Goal: Task Accomplishment & Management: Manage account settings

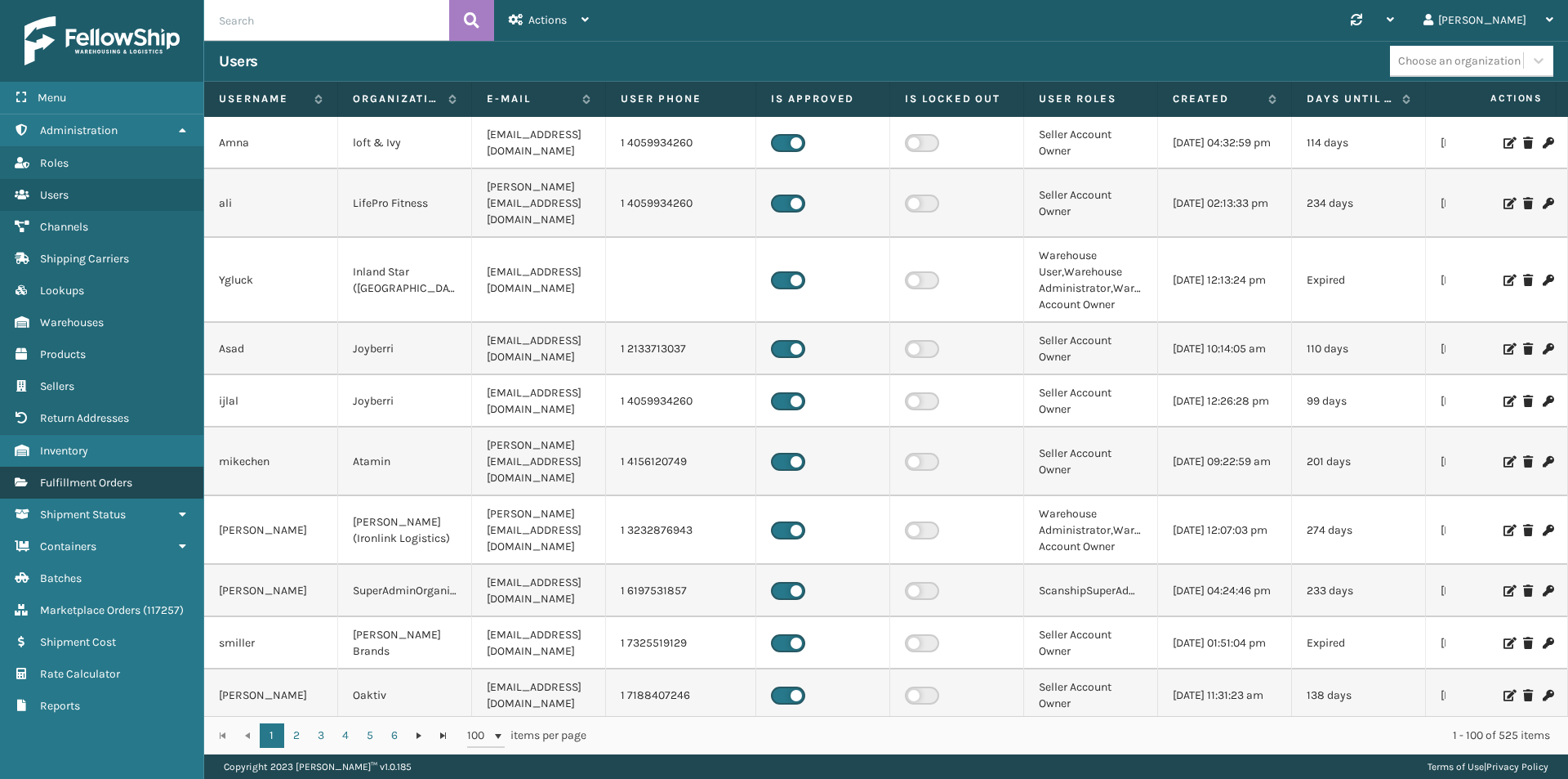
click at [91, 474] on link "Fulfillment Orders" at bounding box center [101, 482] width 203 height 32
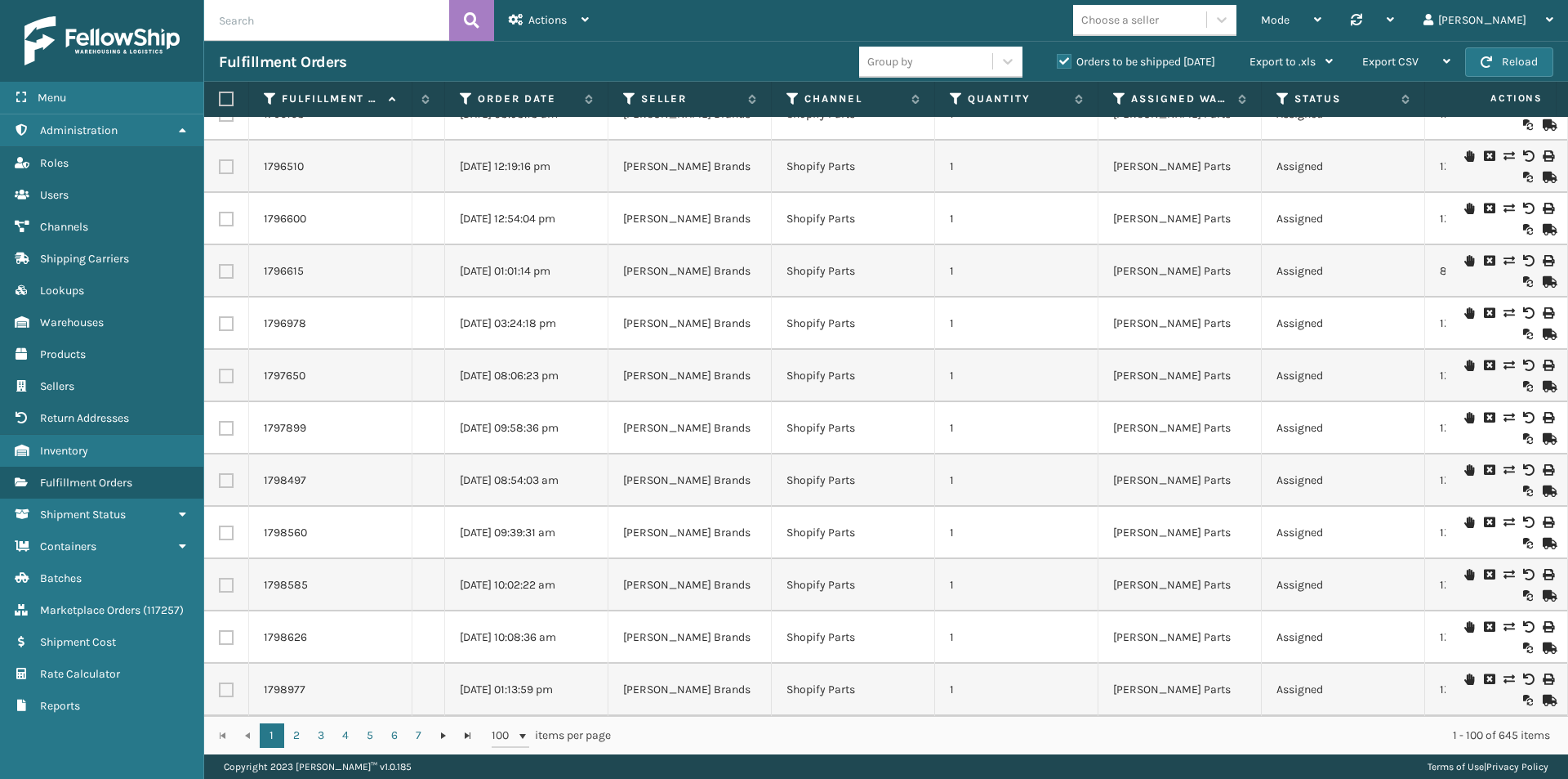
scroll to position [0, 34]
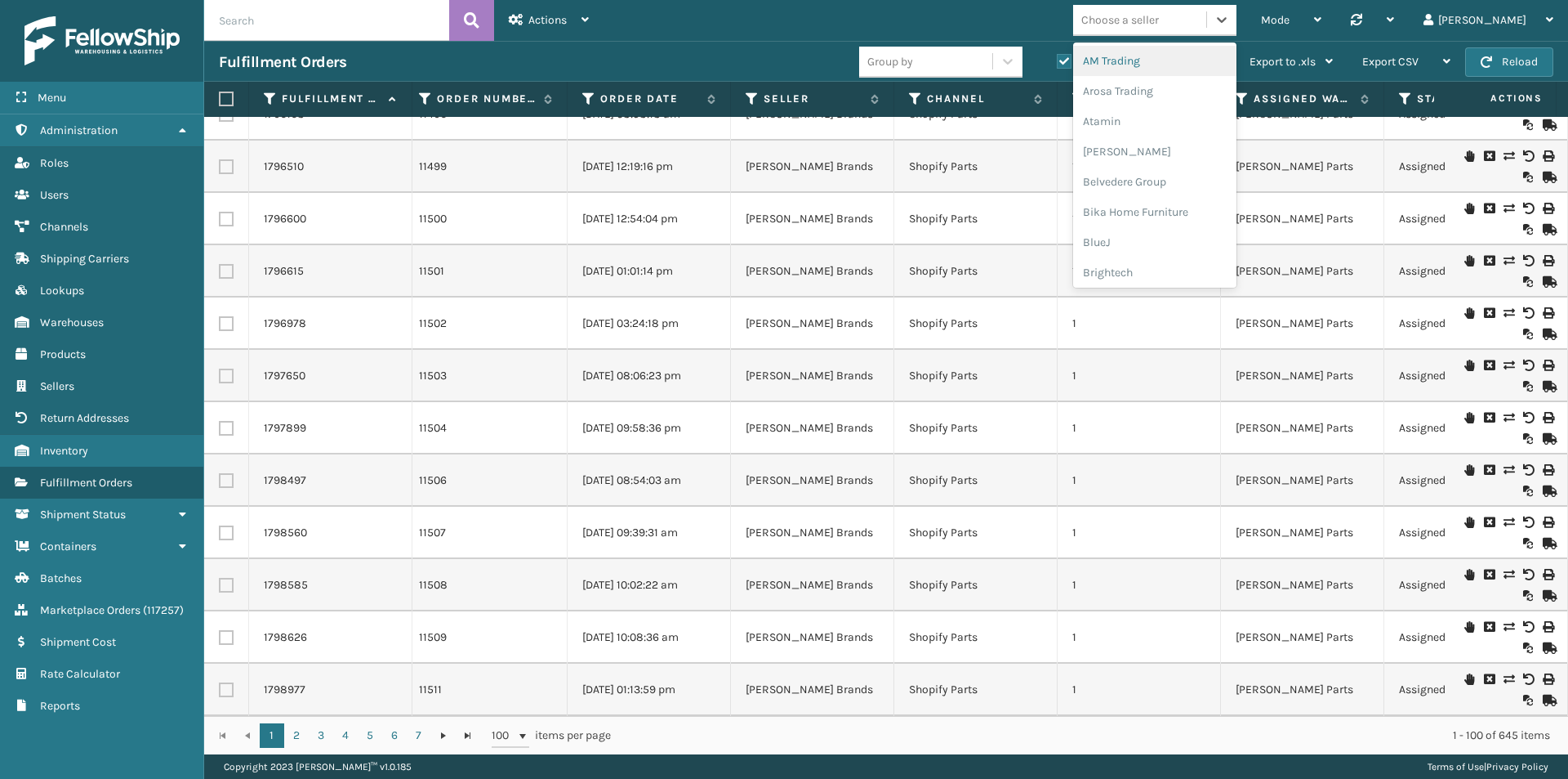
click at [1149, 25] on div "Choose a seller" at bounding box center [1120, 20] width 78 height 17
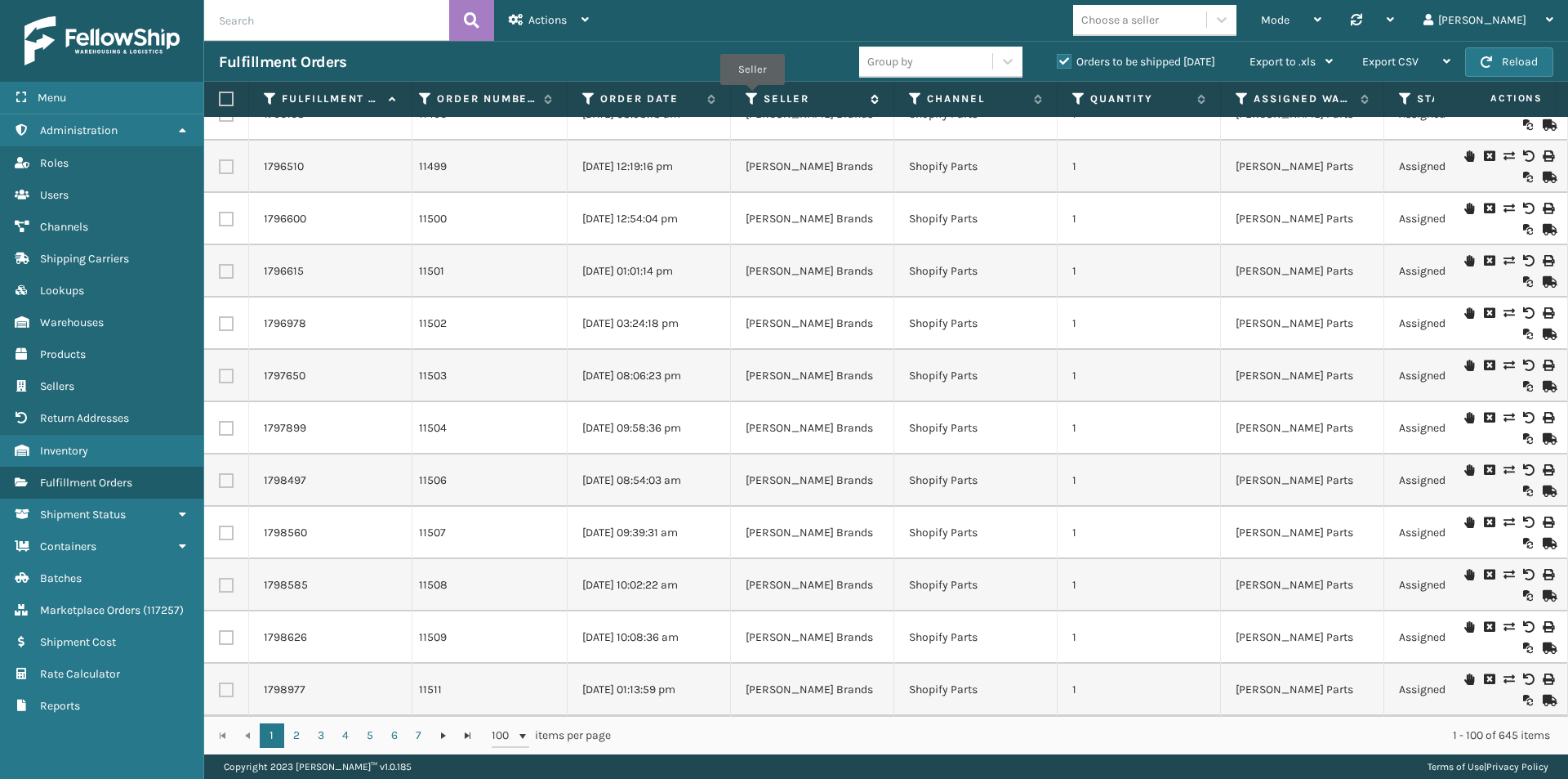
click at [752, 96] on icon at bounding box center [751, 98] width 13 height 15
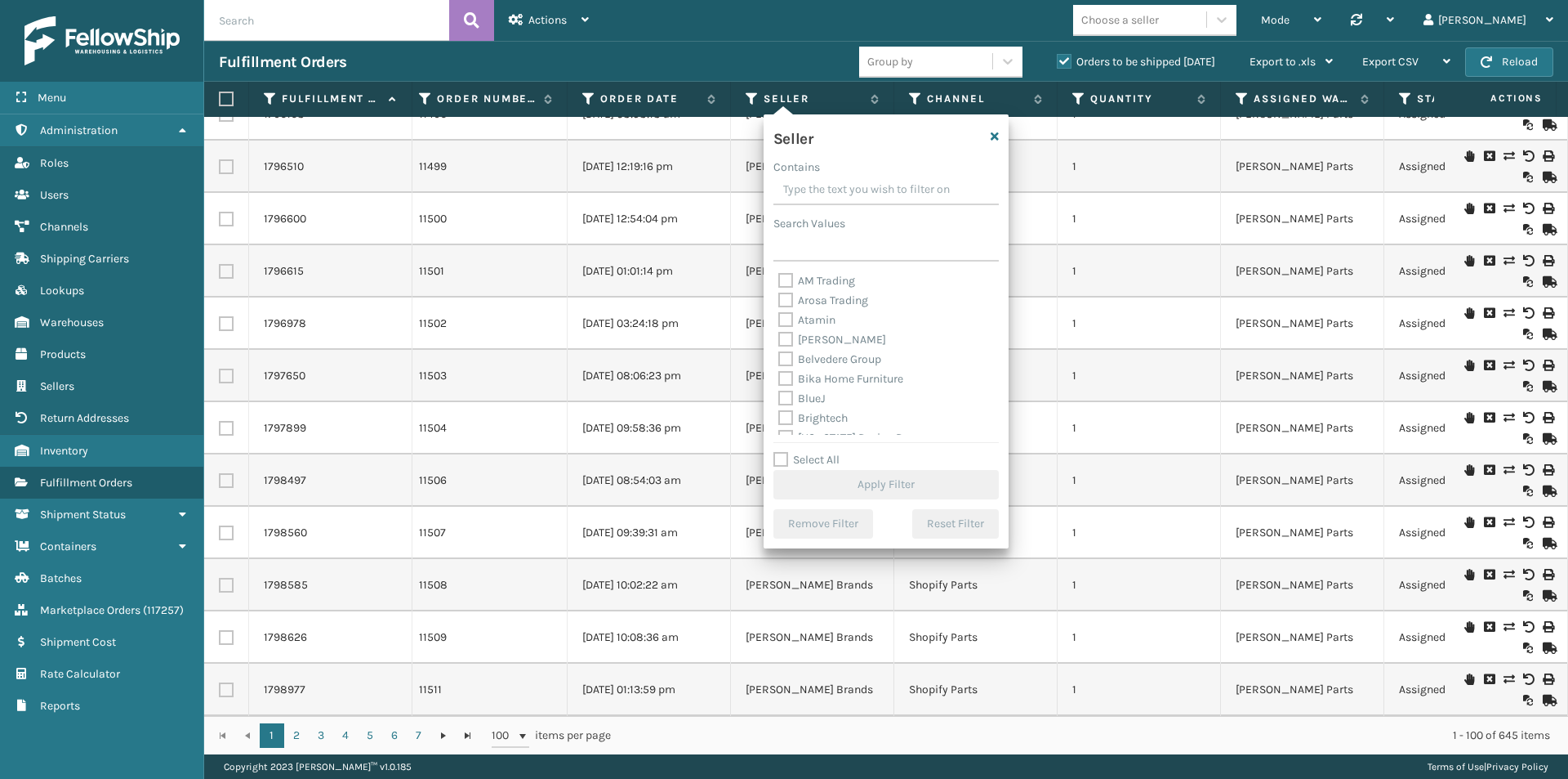
click at [818, 193] on input "Contains" at bounding box center [885, 190] width 225 height 29
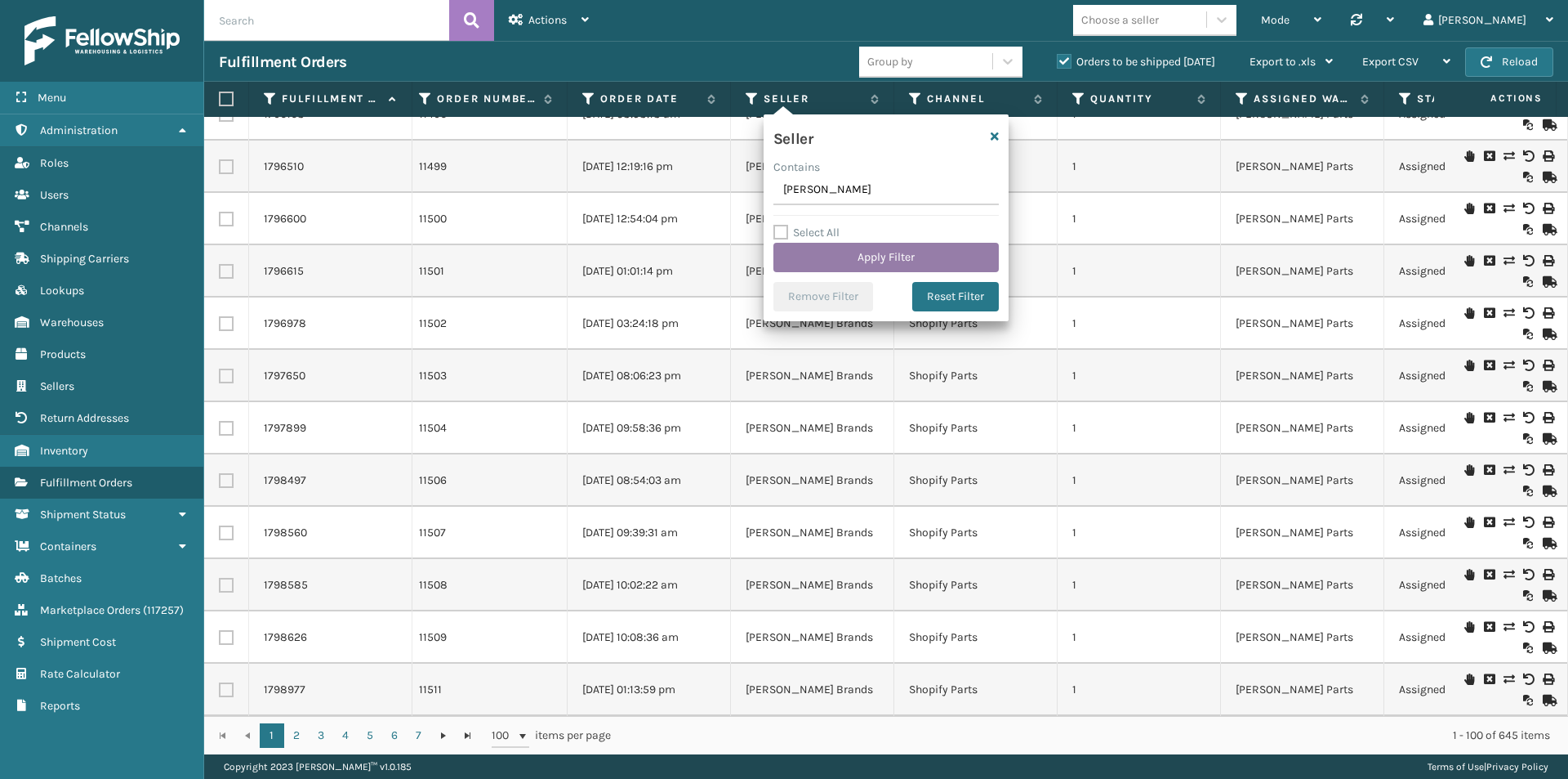
type input "[PERSON_NAME]"
click at [859, 265] on button "Apply Filter" at bounding box center [885, 257] width 225 height 29
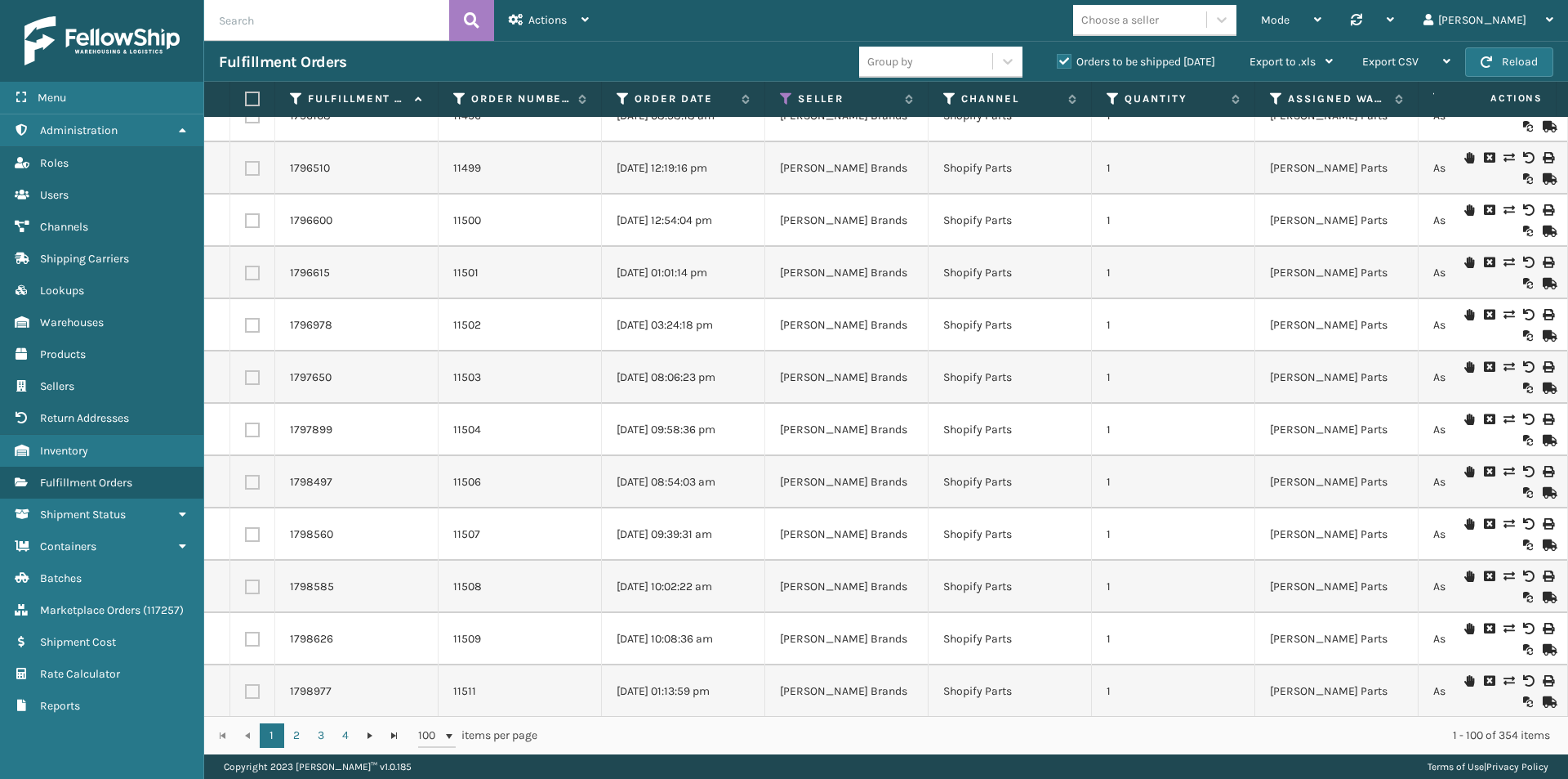
scroll to position [4642, 0]
click at [786, 97] on icon at bounding box center [785, 98] width 13 height 15
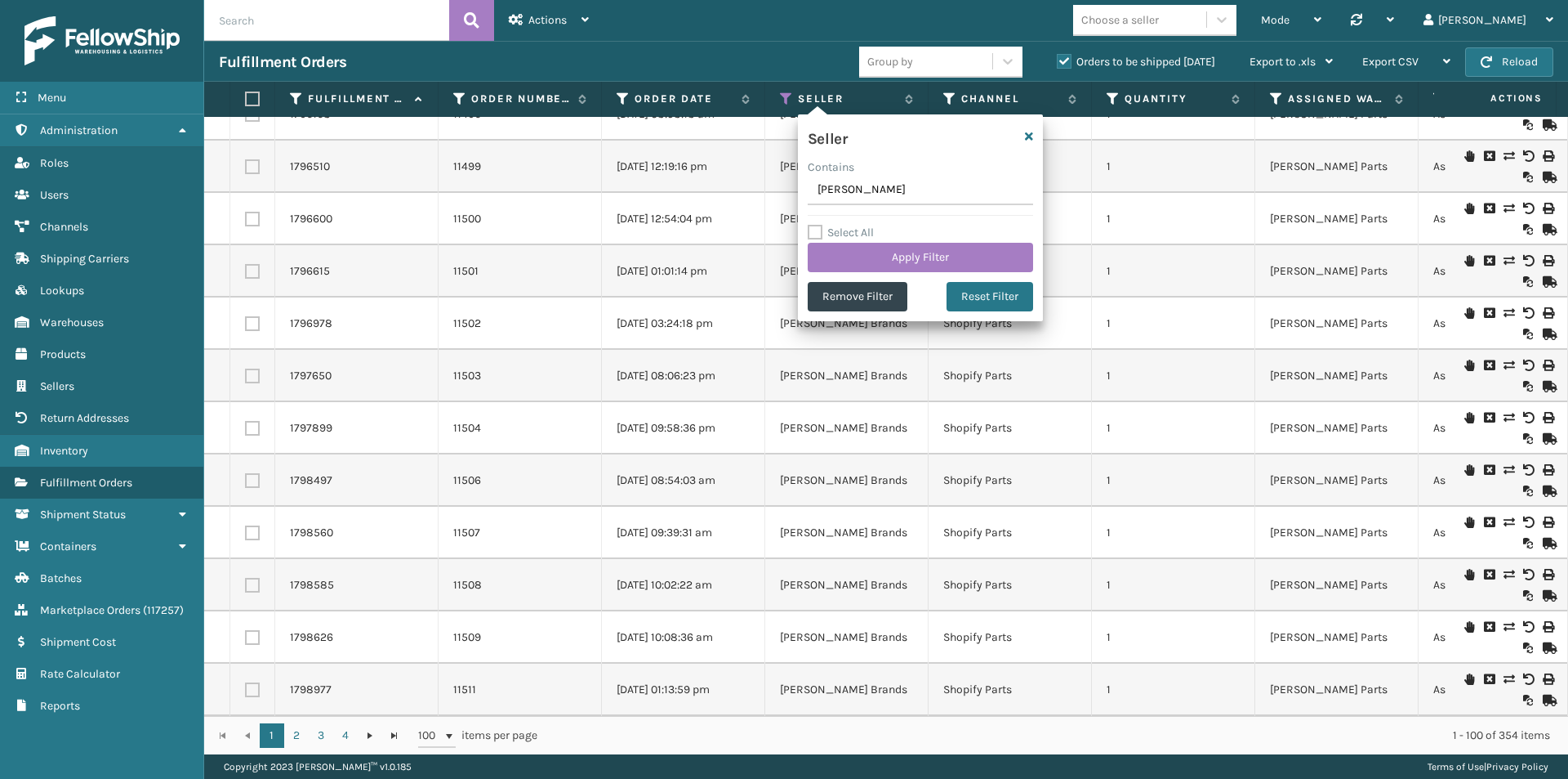
click at [844, 190] on input "[PERSON_NAME]" at bounding box center [920, 190] width 225 height 29
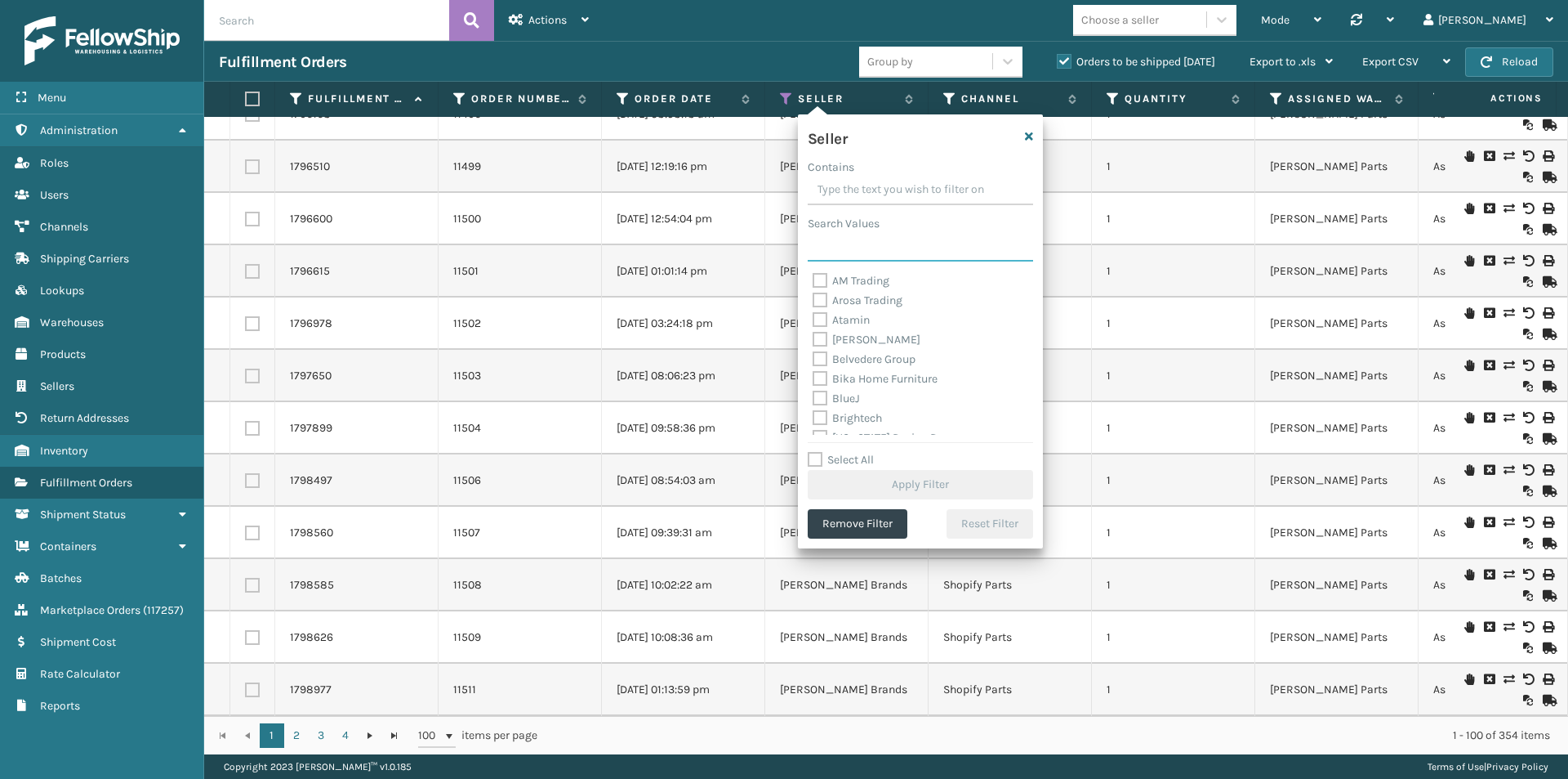
click at [847, 251] on input "Search Values" at bounding box center [920, 247] width 225 height 29
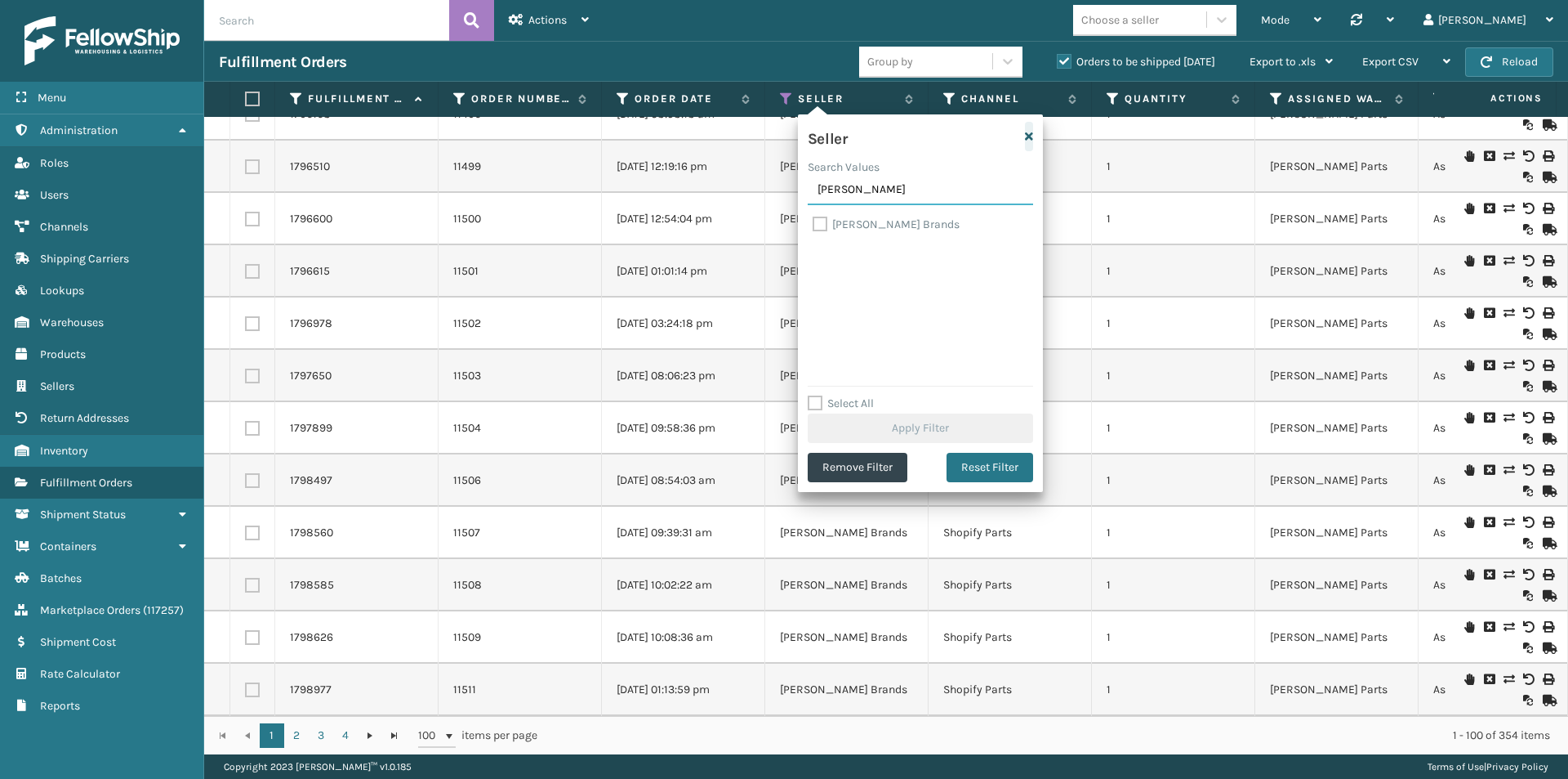
type input "[PERSON_NAME]"
click at [1030, 131] on icon "button" at bounding box center [1029, 137] width 8 height 12
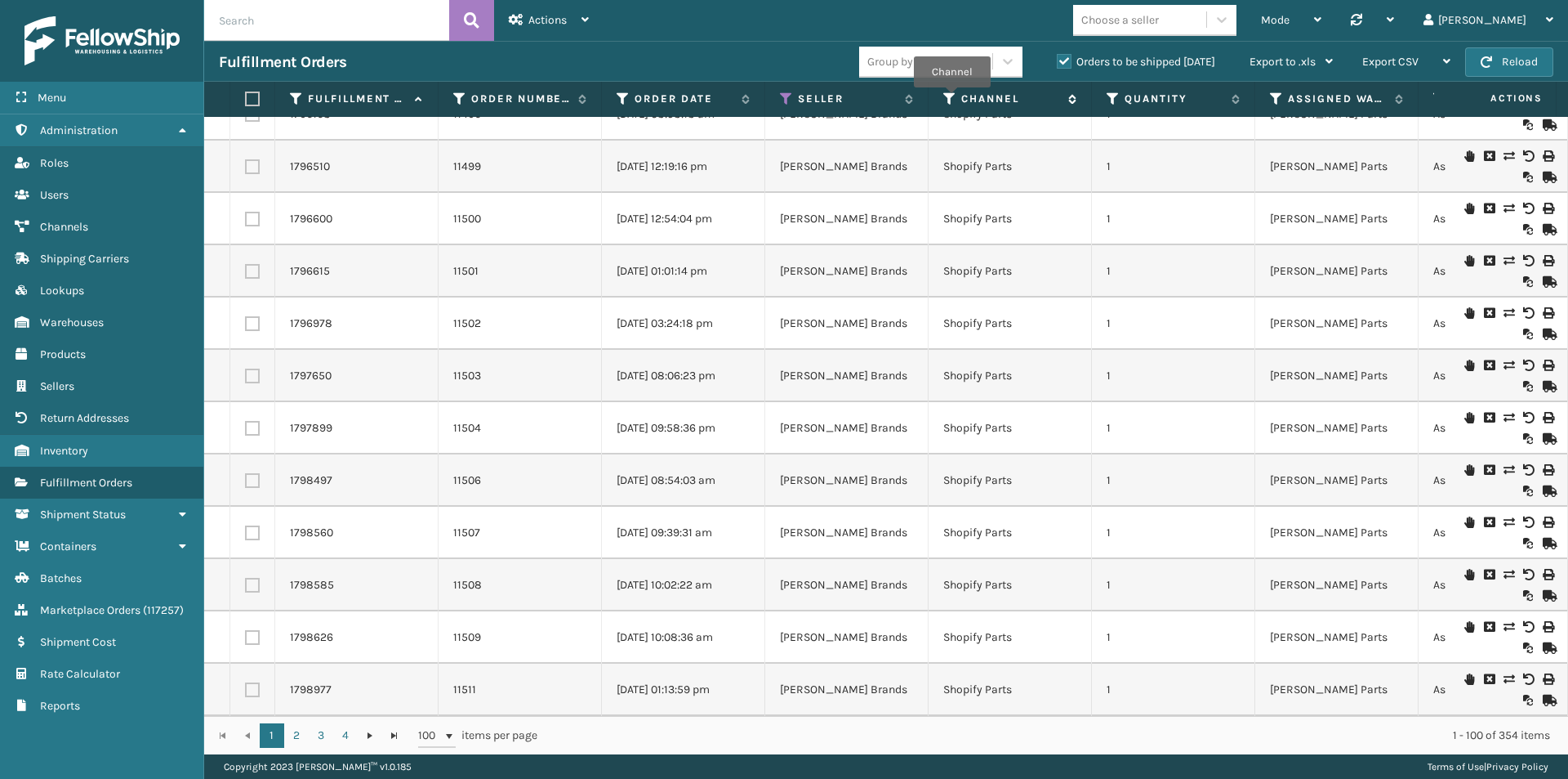
click at [951, 99] on icon at bounding box center [949, 98] width 13 height 15
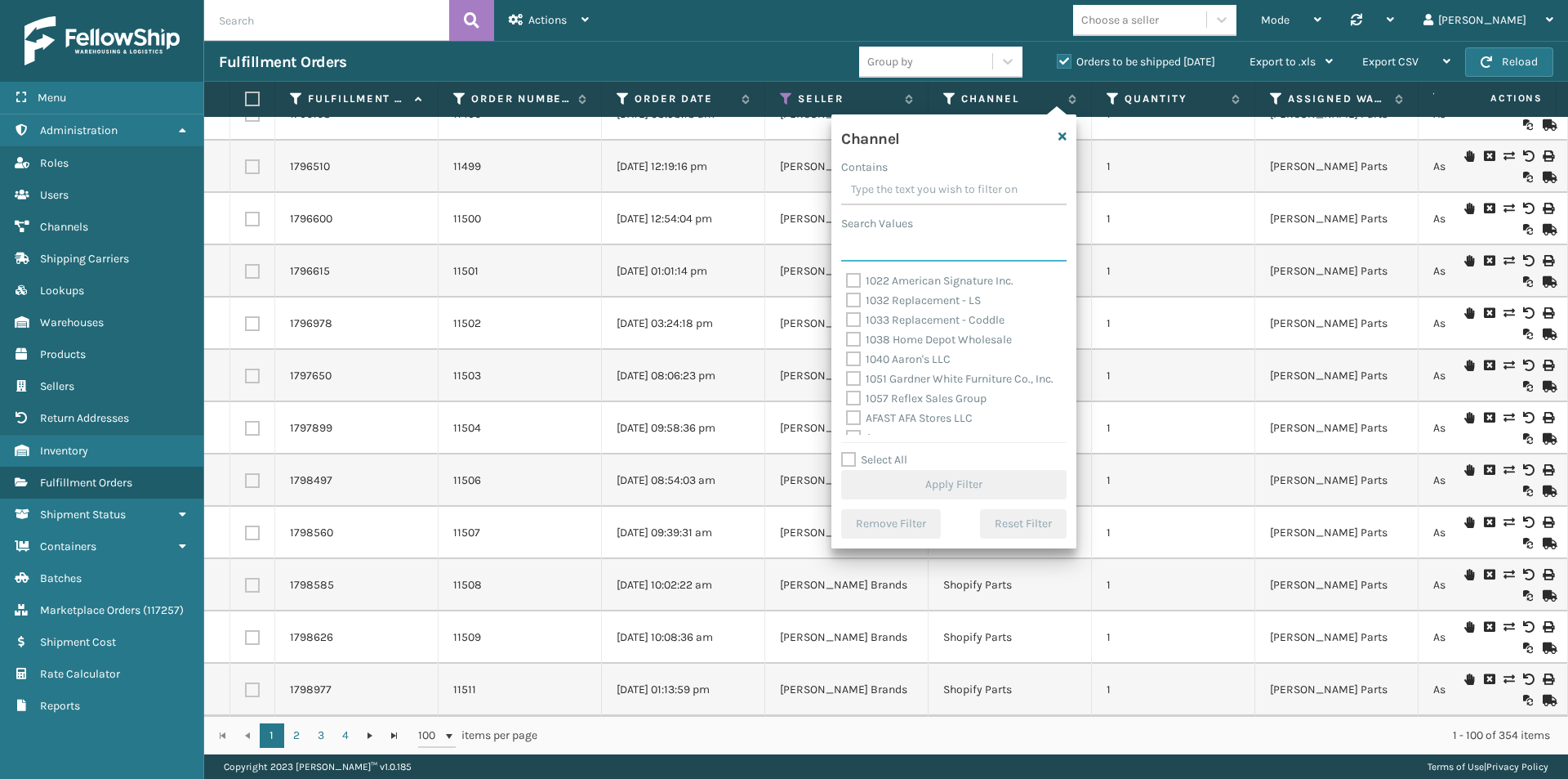
click at [910, 250] on input "Search Values" at bounding box center [953, 247] width 225 height 29
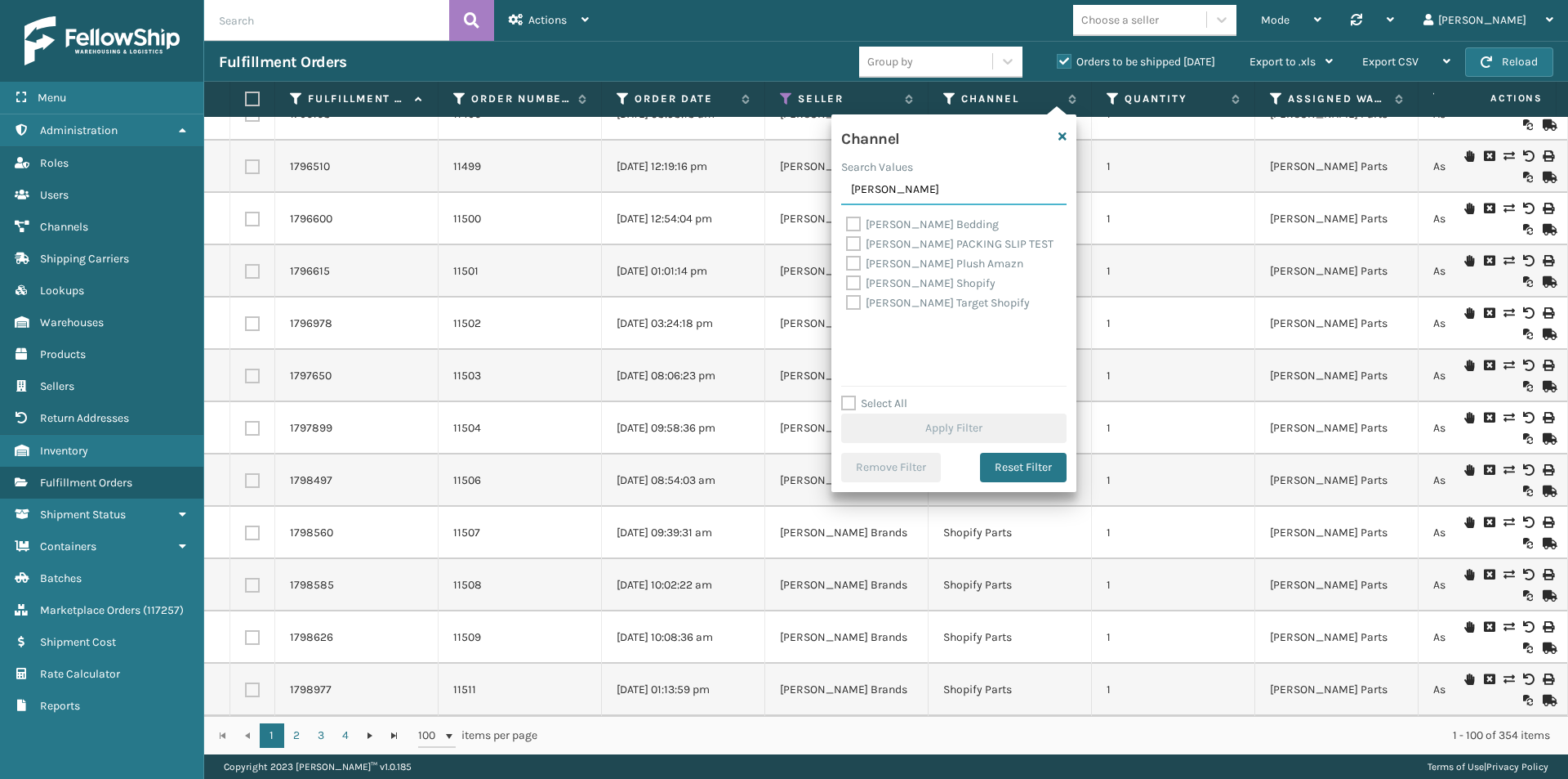
type input "[PERSON_NAME]"
click at [855, 220] on label "[PERSON_NAME] Bedding" at bounding box center [921, 224] width 152 height 14
click at [847, 220] on input "[PERSON_NAME] Bedding" at bounding box center [846, 220] width 1 height 11
checkbox input "true"
click at [999, 432] on button "Apply Filter" at bounding box center [953, 428] width 225 height 29
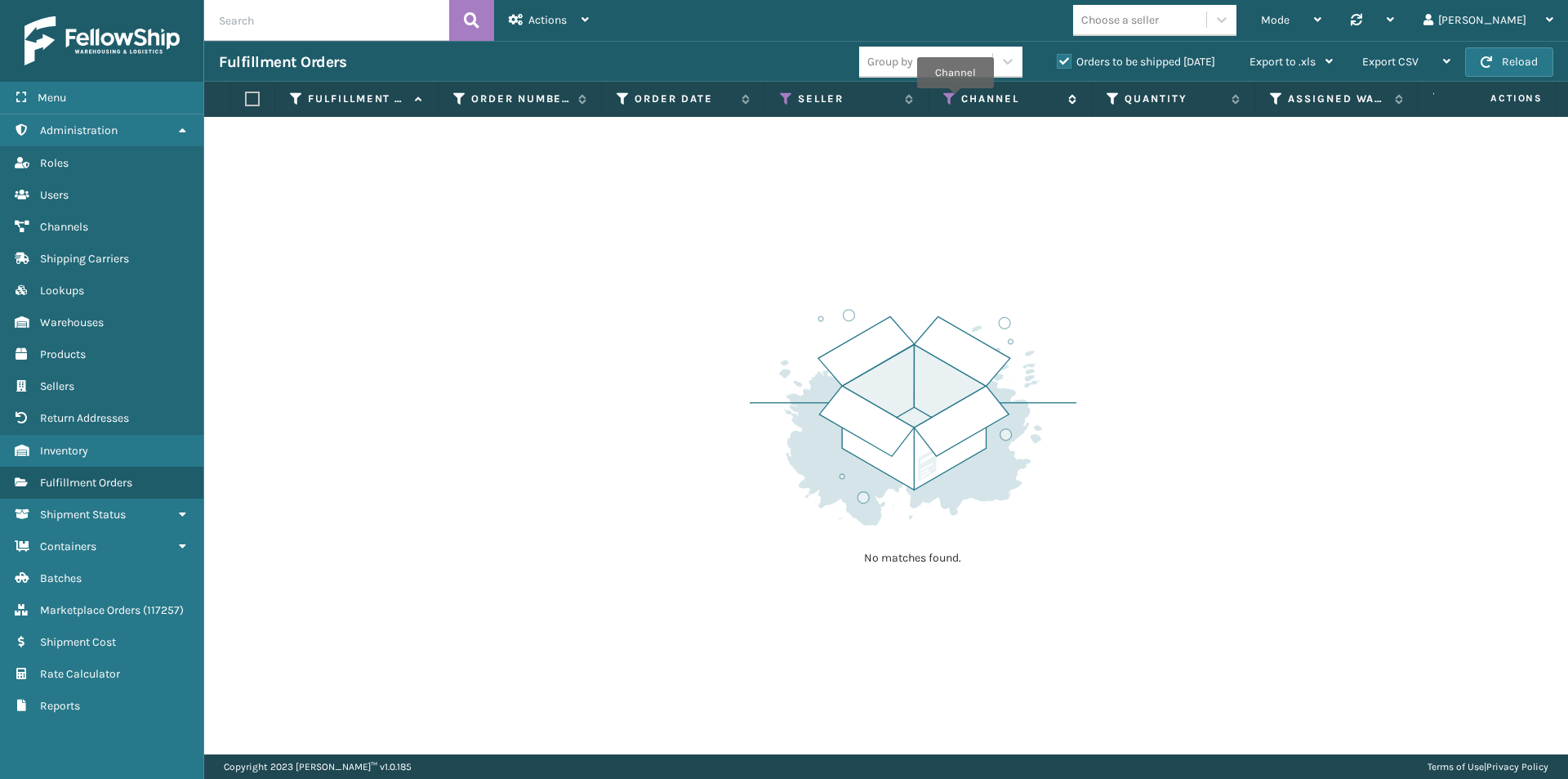
click at [954, 100] on icon at bounding box center [949, 98] width 13 height 15
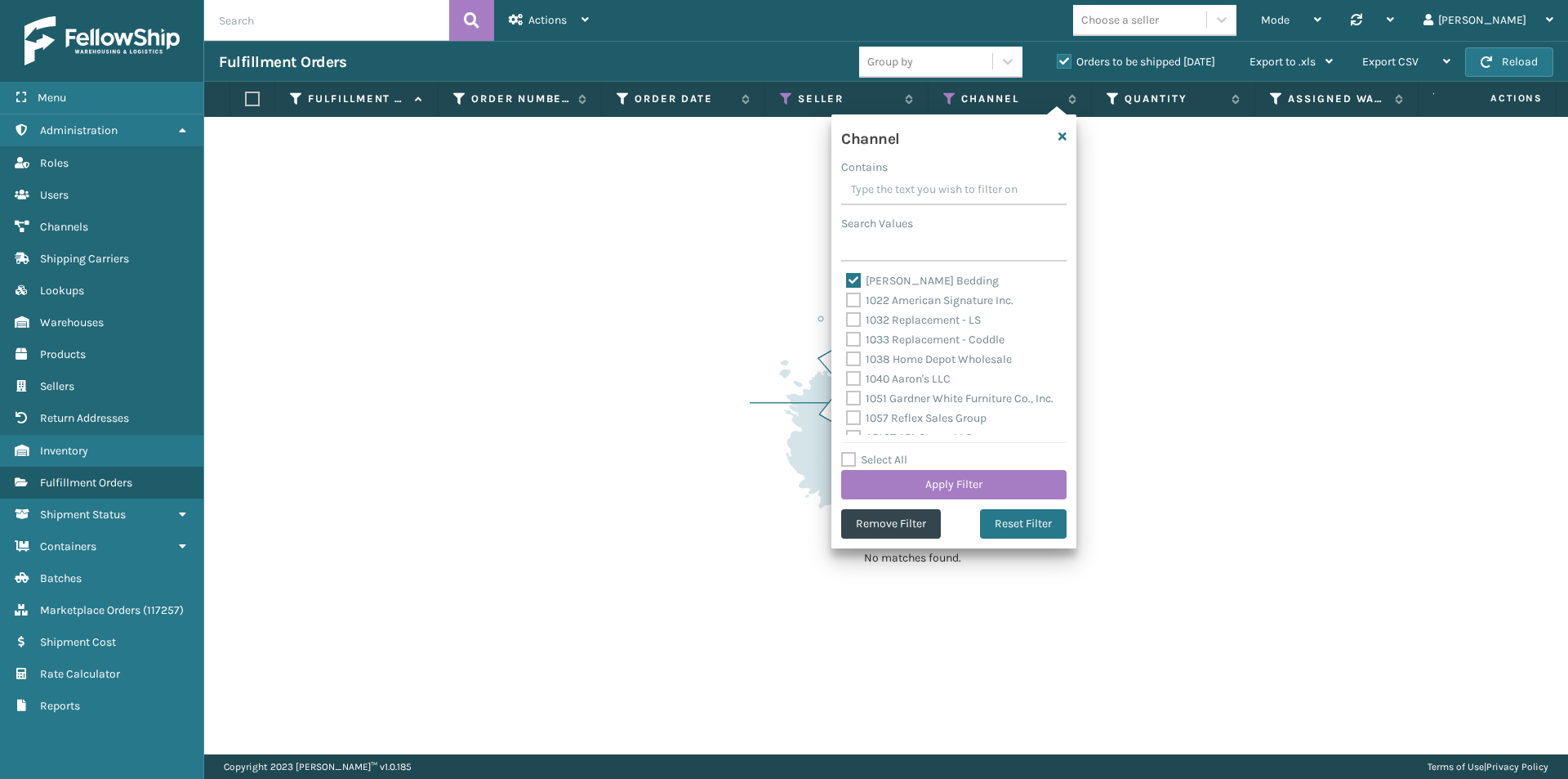
click at [850, 280] on label "[PERSON_NAME] Bedding" at bounding box center [921, 281] width 152 height 14
click at [847, 280] on input "[PERSON_NAME] Bedding" at bounding box center [846, 276] width 1 height 11
checkbox input "false"
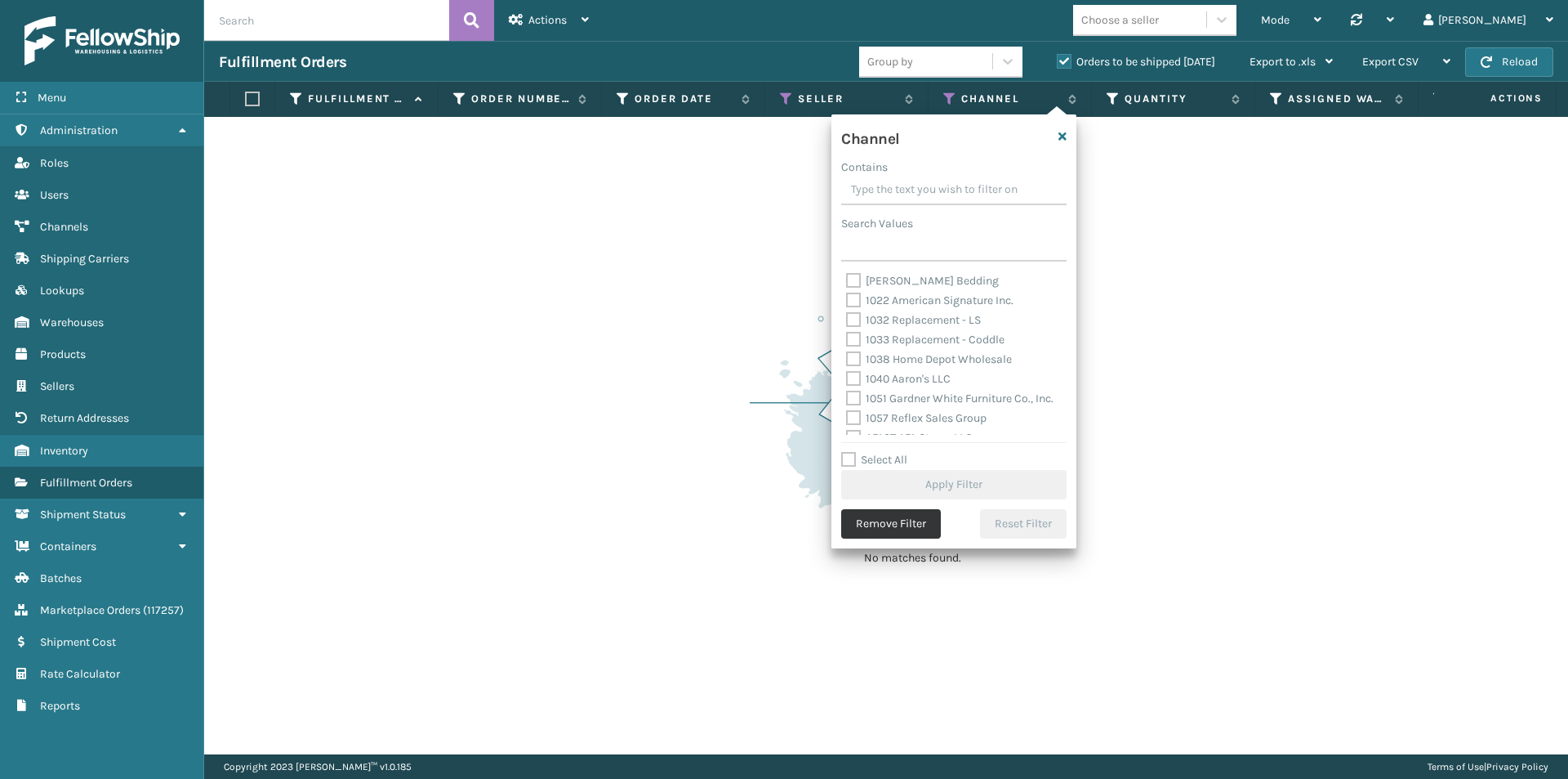
click at [865, 520] on button "Remove Filter" at bounding box center [890, 524] width 100 height 29
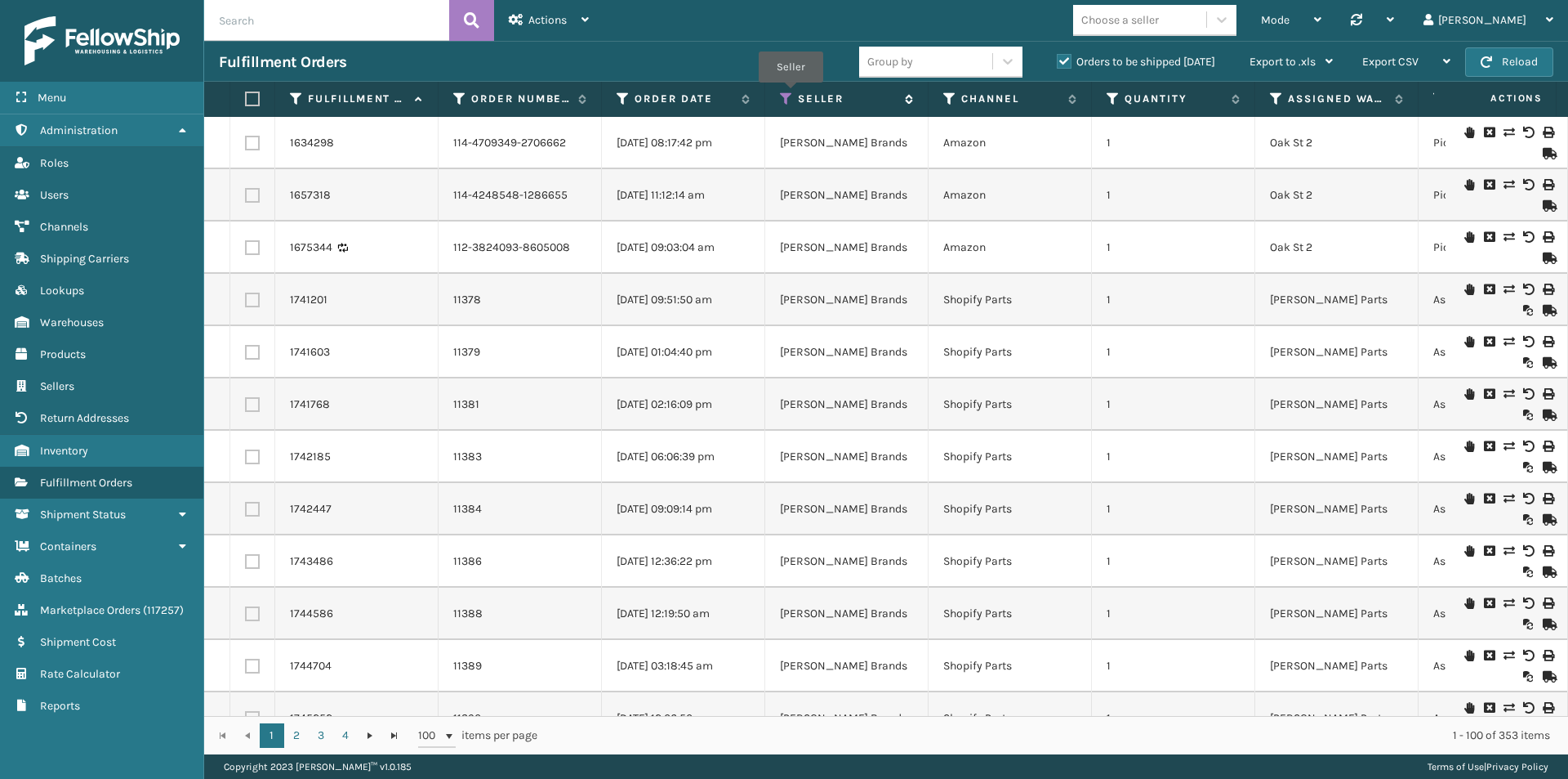
click at [785, 91] on icon at bounding box center [785, 98] width 13 height 15
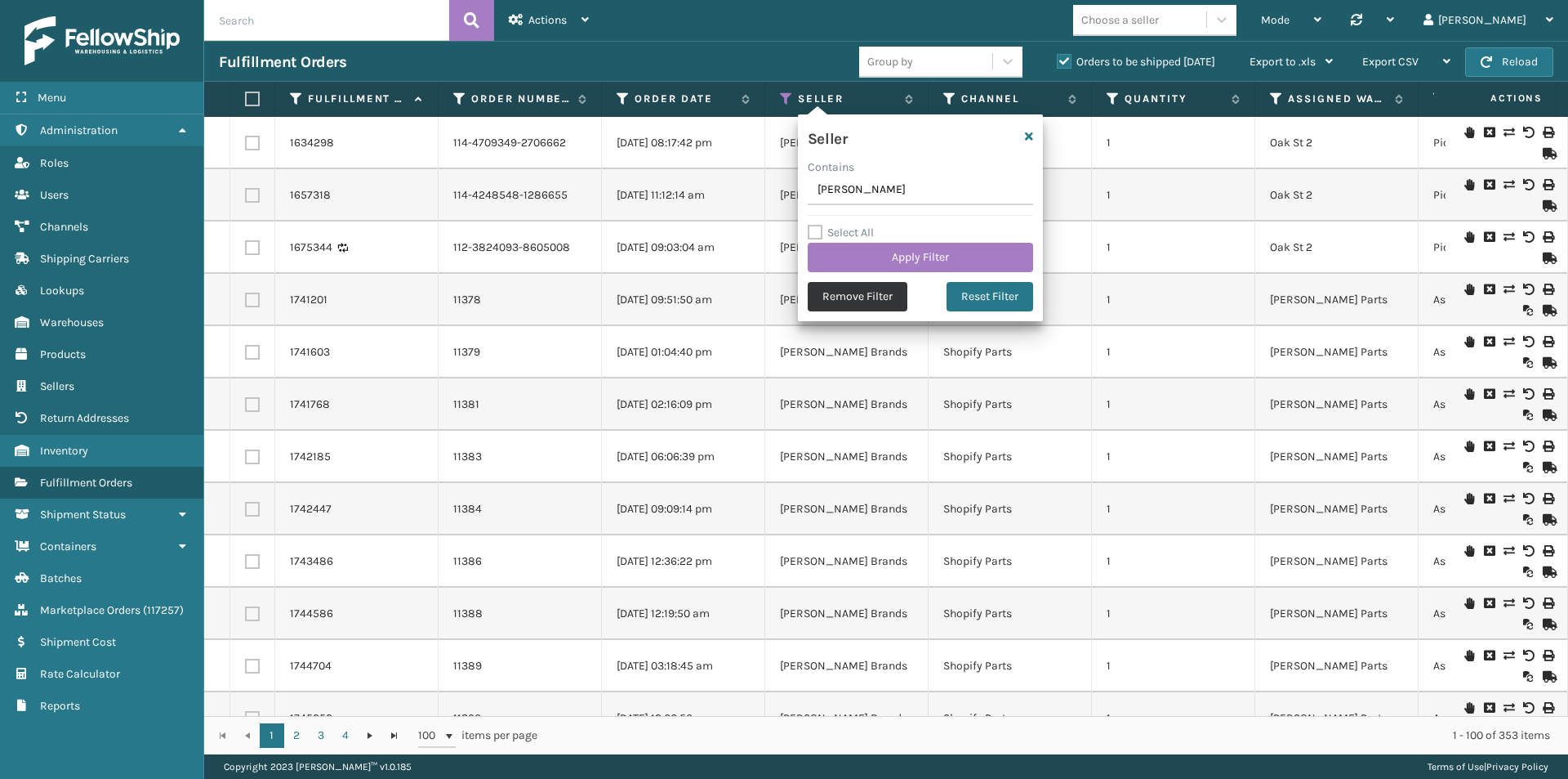
click at [834, 291] on button "Remove Filter" at bounding box center [857, 296] width 100 height 29
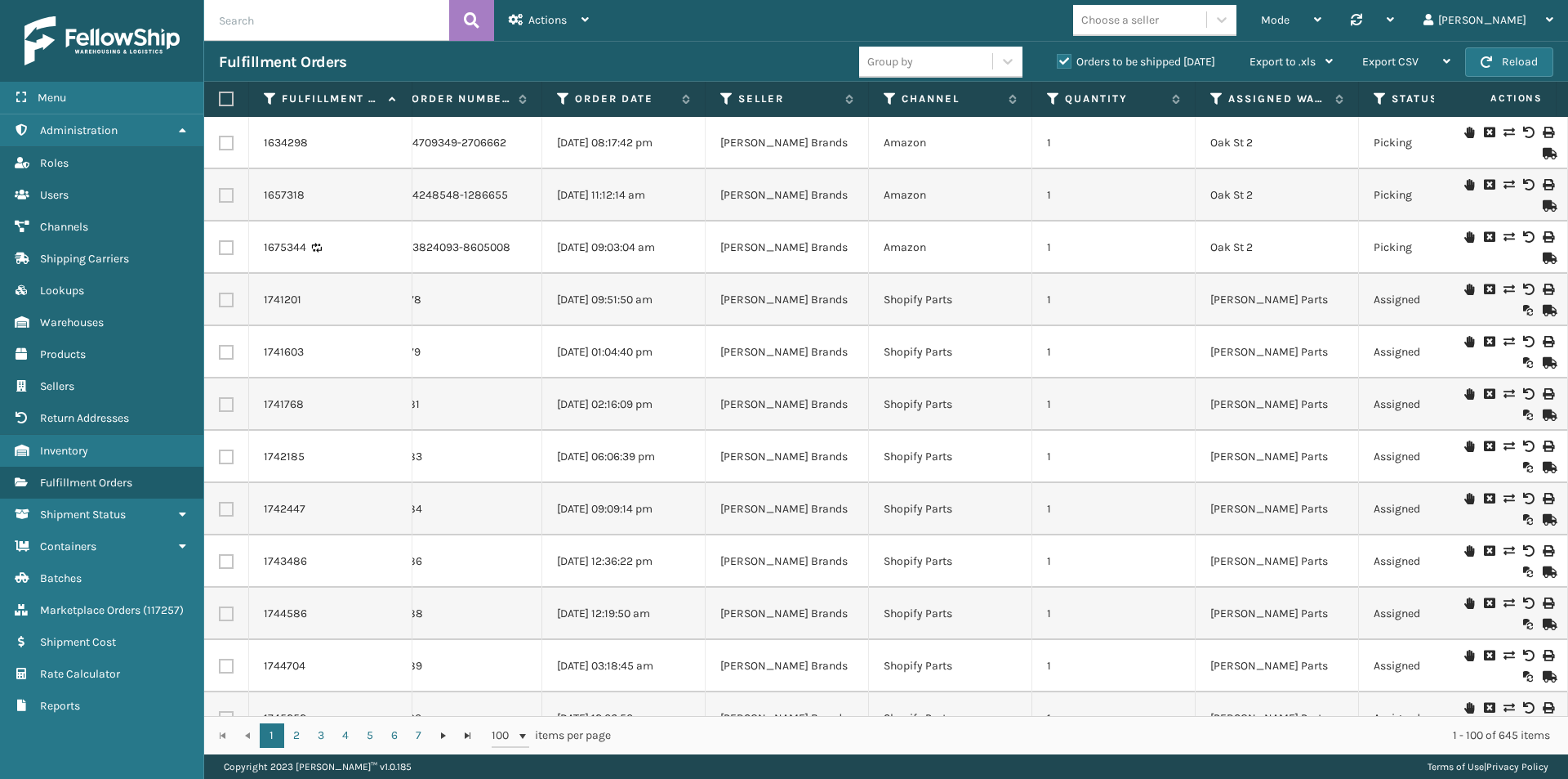
scroll to position [0, 0]
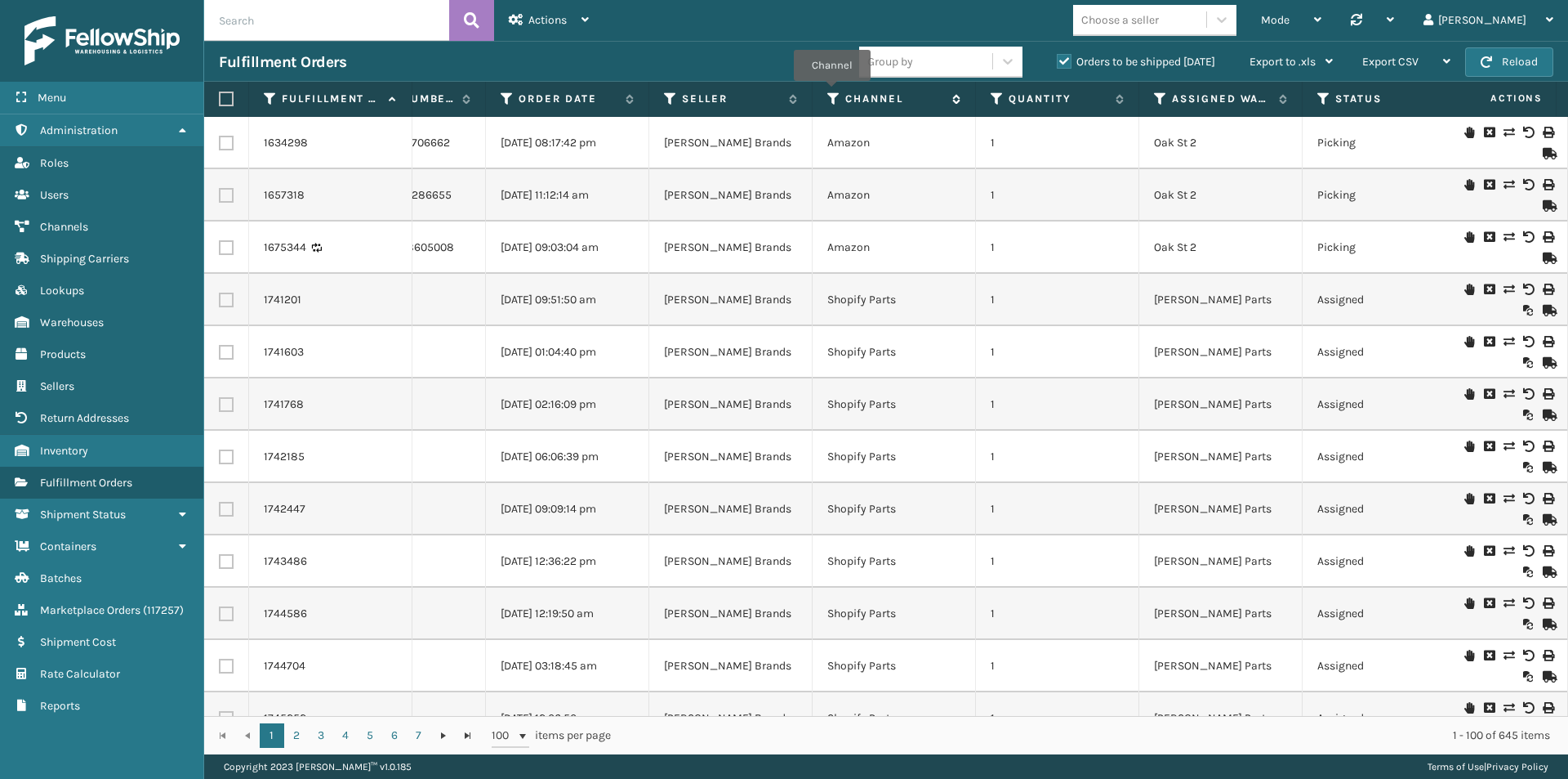
click at [831, 92] on icon at bounding box center [833, 98] width 13 height 15
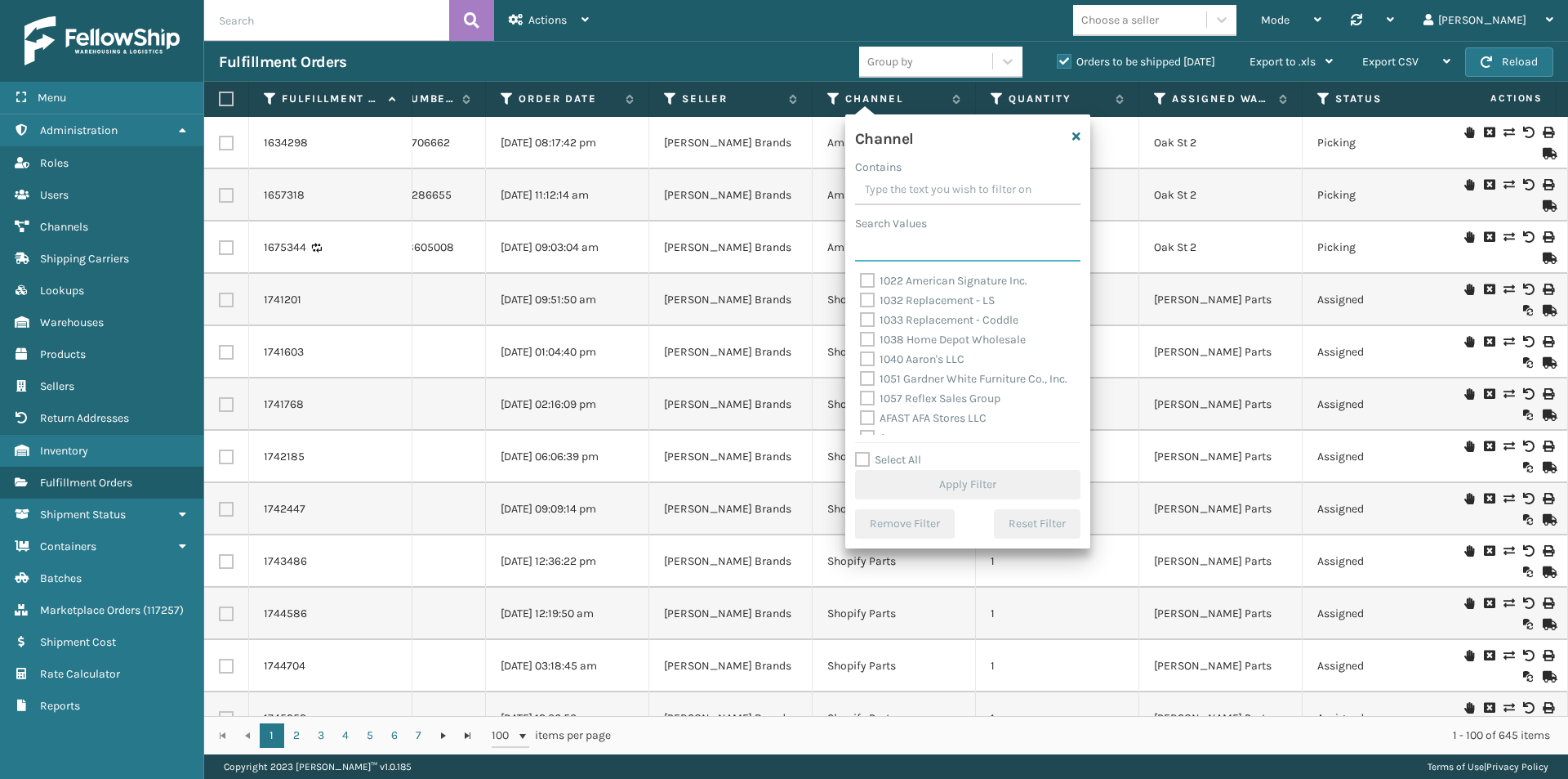
click at [880, 244] on input "Search Values" at bounding box center [968, 247] width 225 height 29
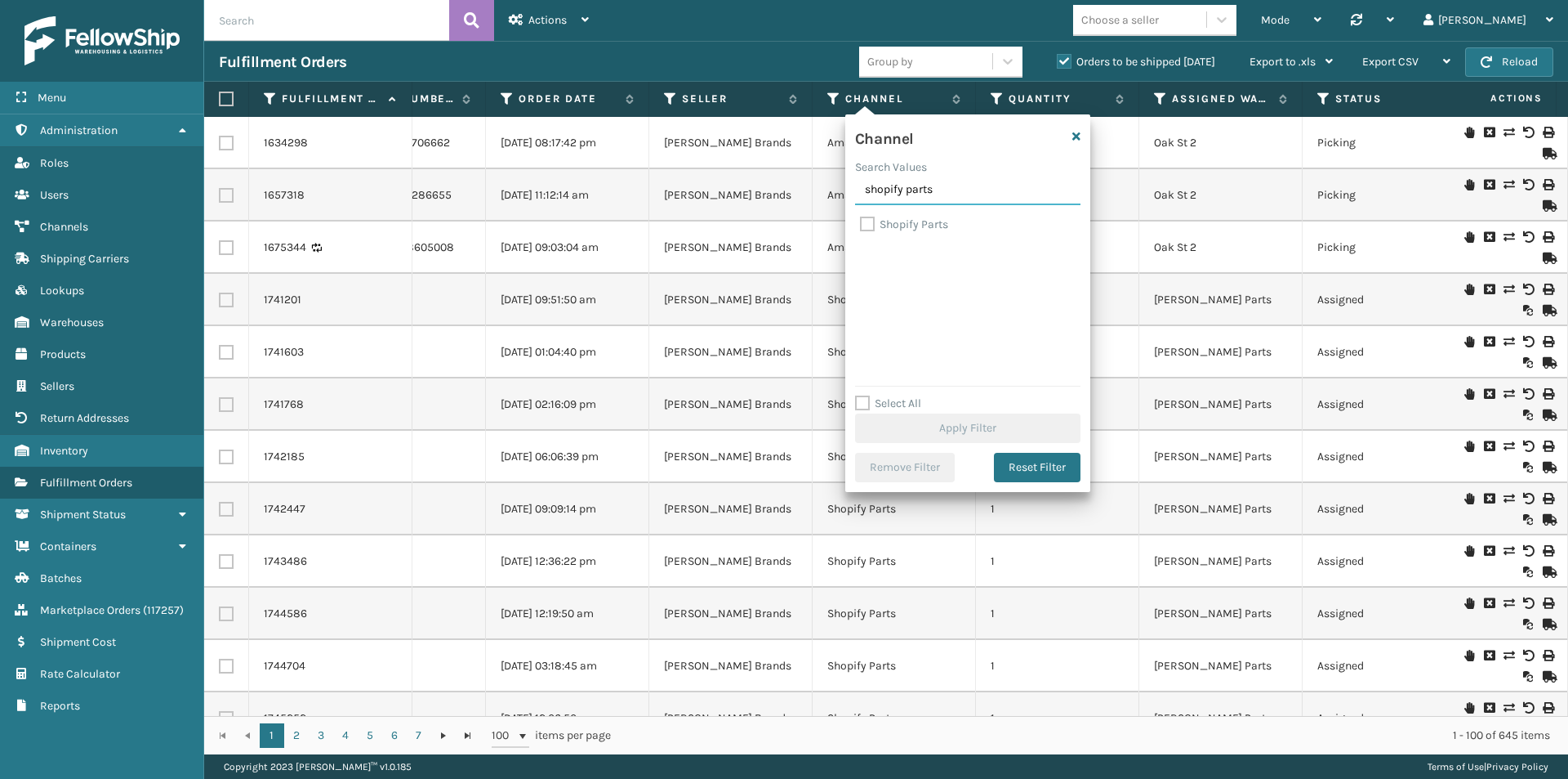
type input "shopify parts"
click at [863, 233] on div "Shopify Parts" at bounding box center [968, 224] width 216 height 19
click at [863, 228] on label "Shopify Parts" at bounding box center [904, 224] width 88 height 14
click at [860, 225] on input "Shopify Parts" at bounding box center [860, 220] width 1 height 11
checkbox input "true"
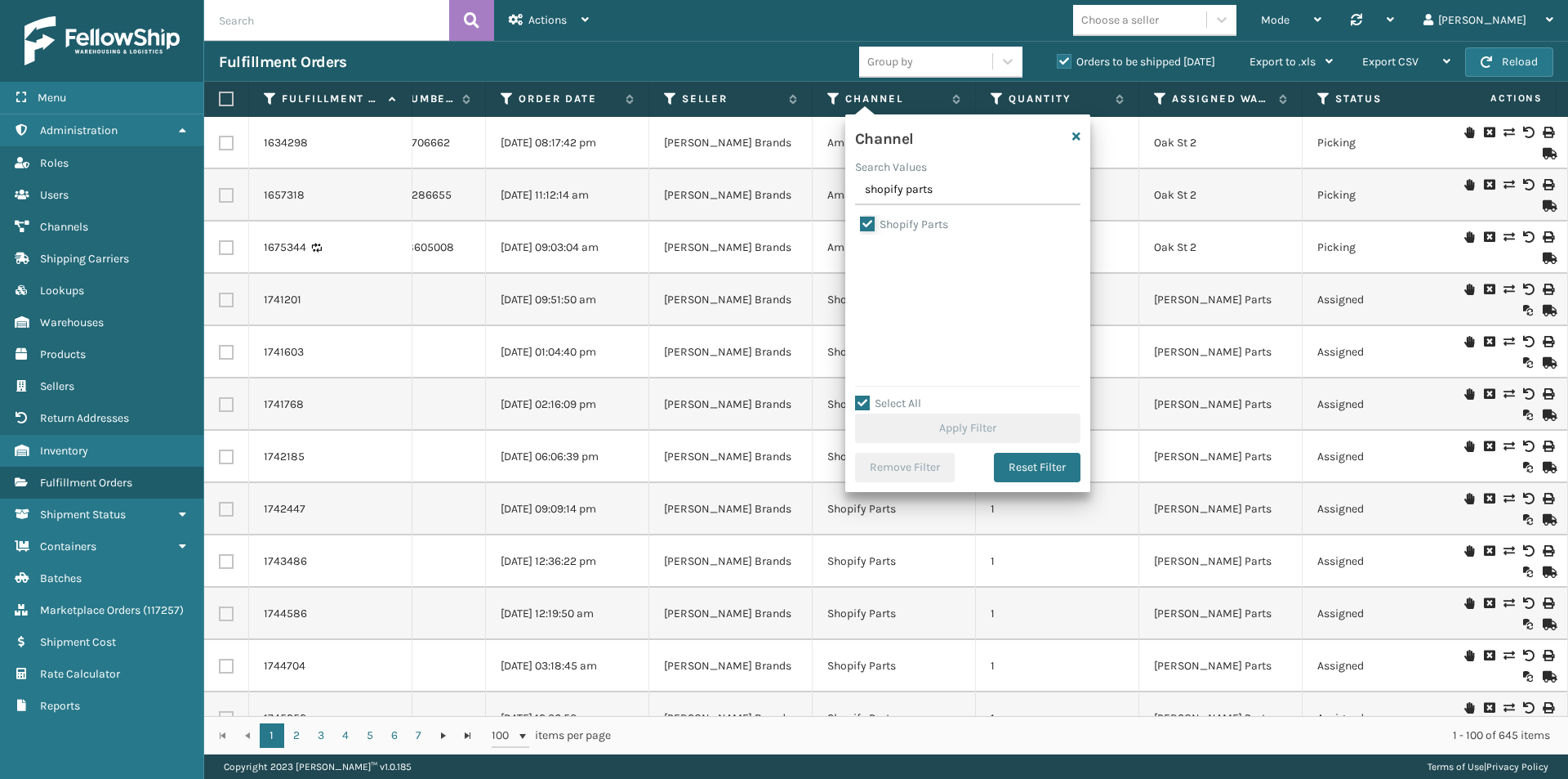
checkbox input "true"
click at [998, 427] on button "Apply Filter" at bounding box center [968, 428] width 225 height 29
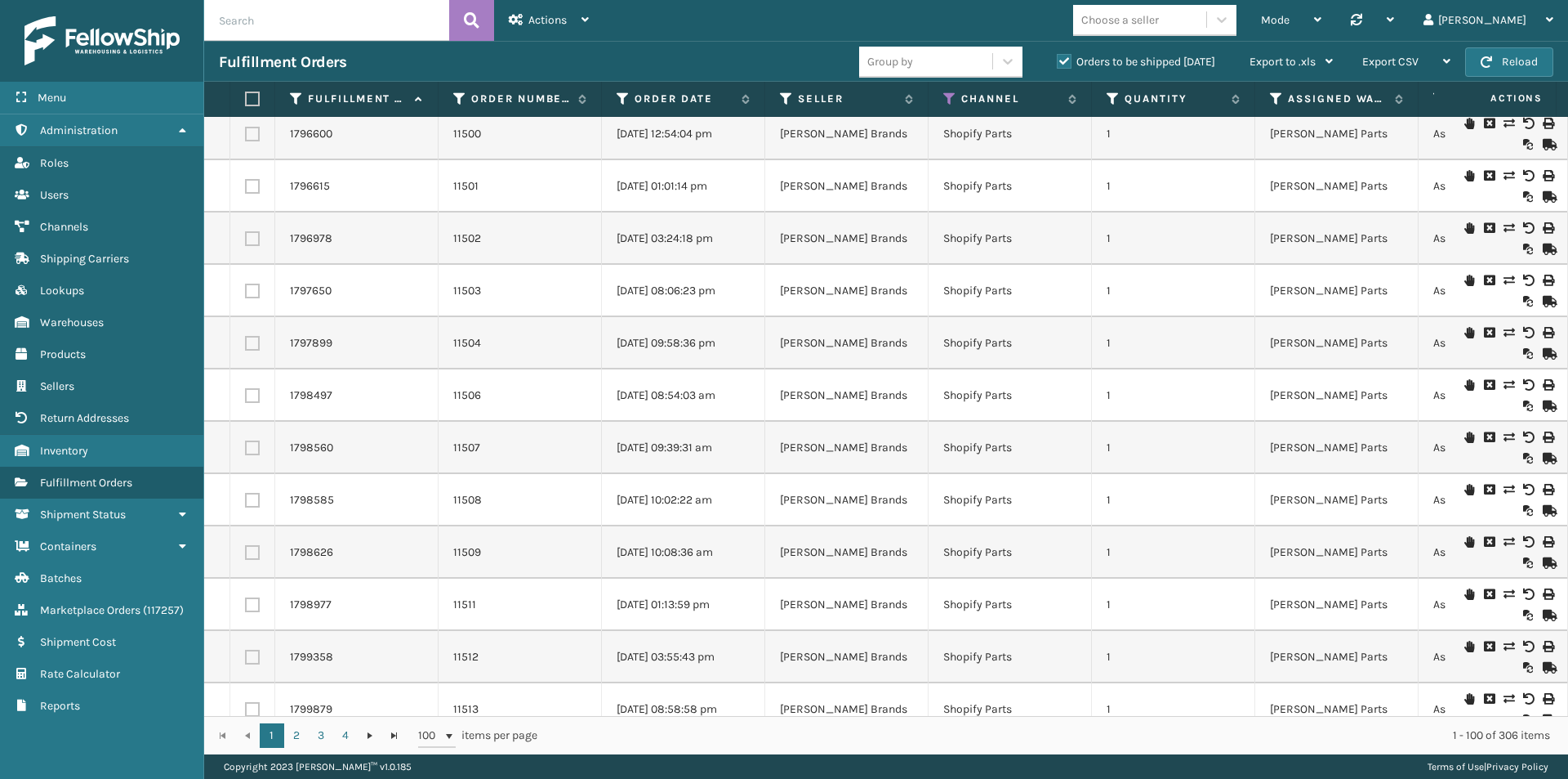
scroll to position [4642, 0]
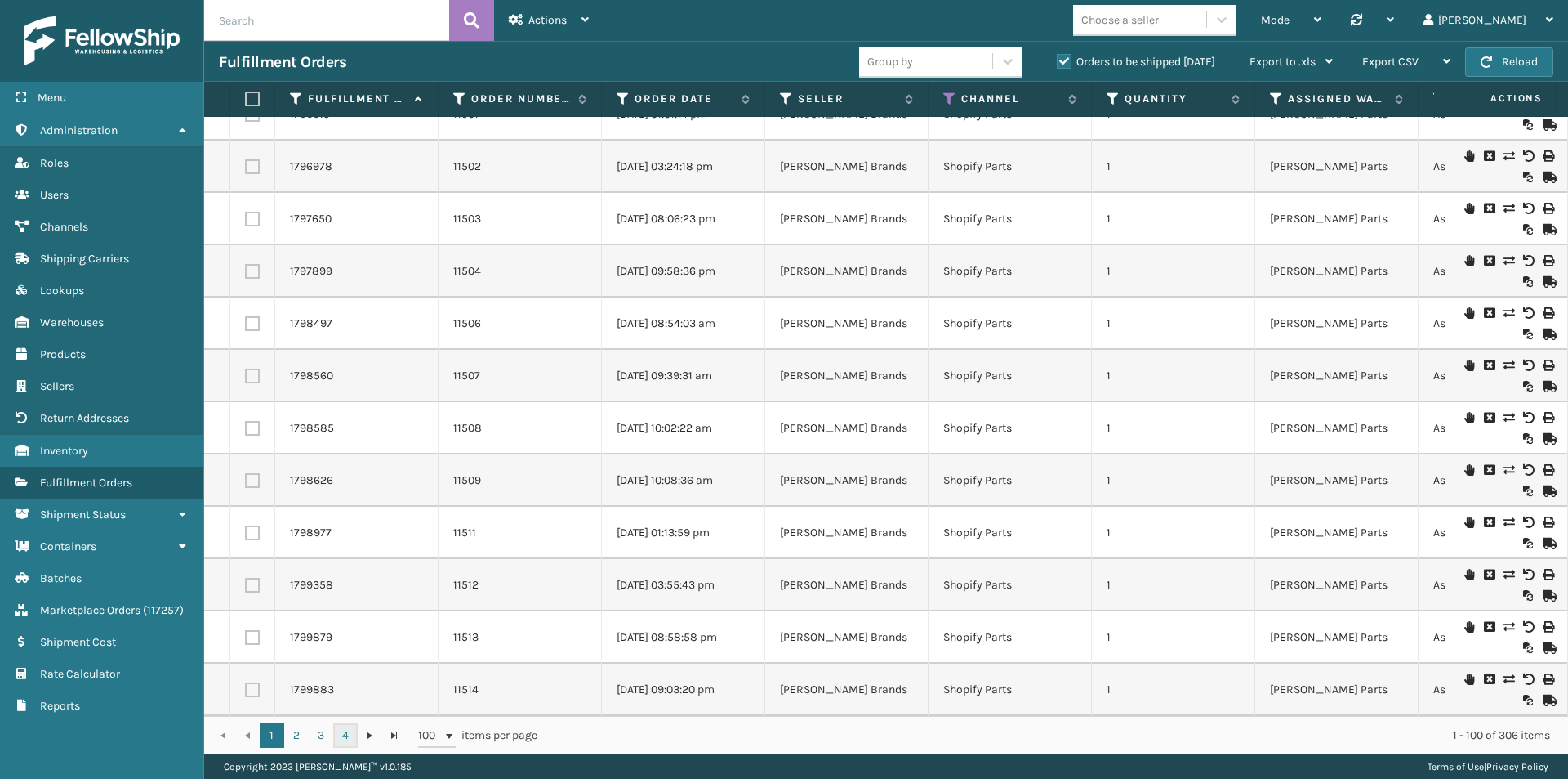
click at [341, 731] on link "4" at bounding box center [345, 734] width 24 height 24
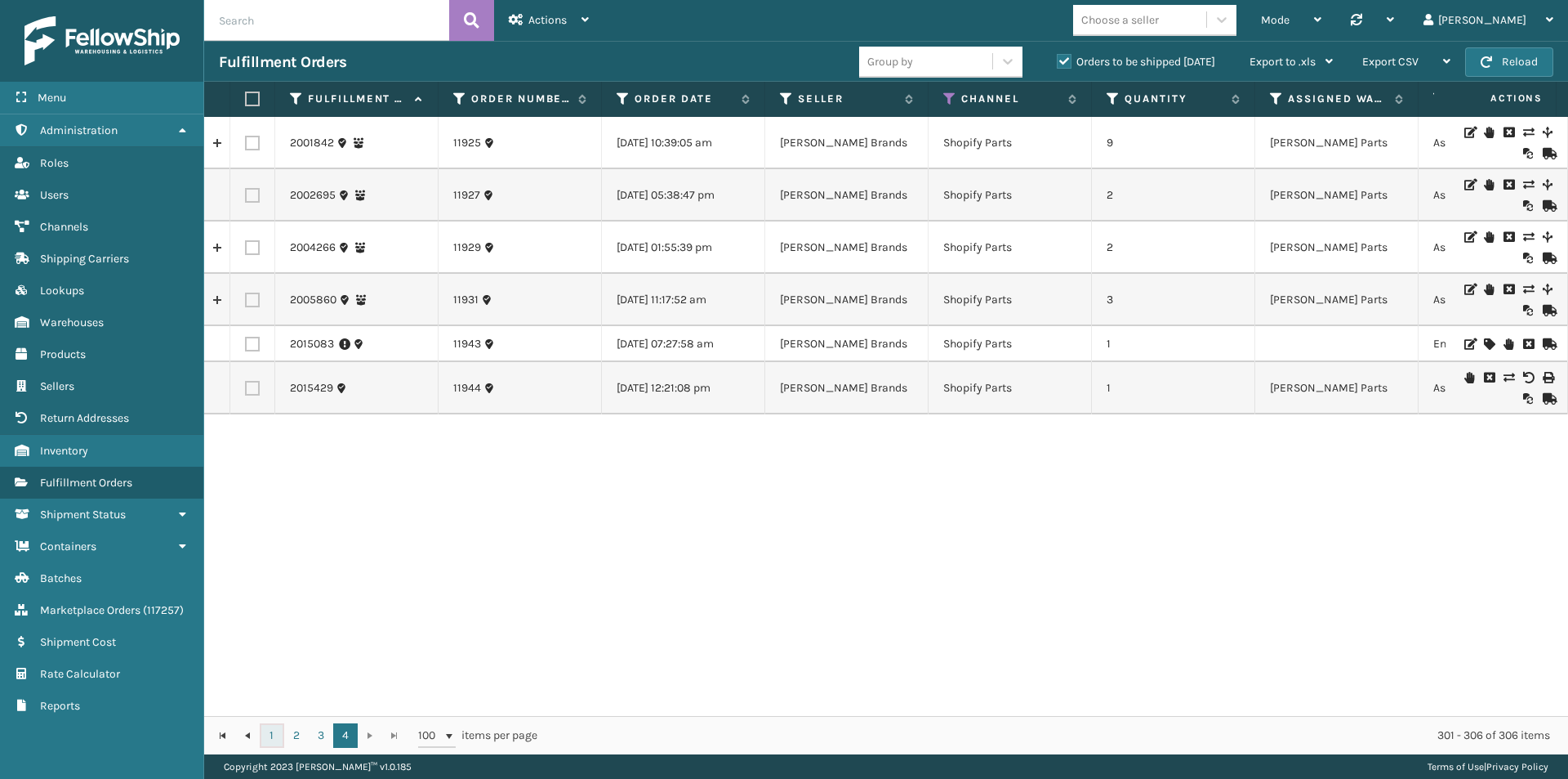
click at [280, 741] on link "1" at bounding box center [271, 734] width 24 height 24
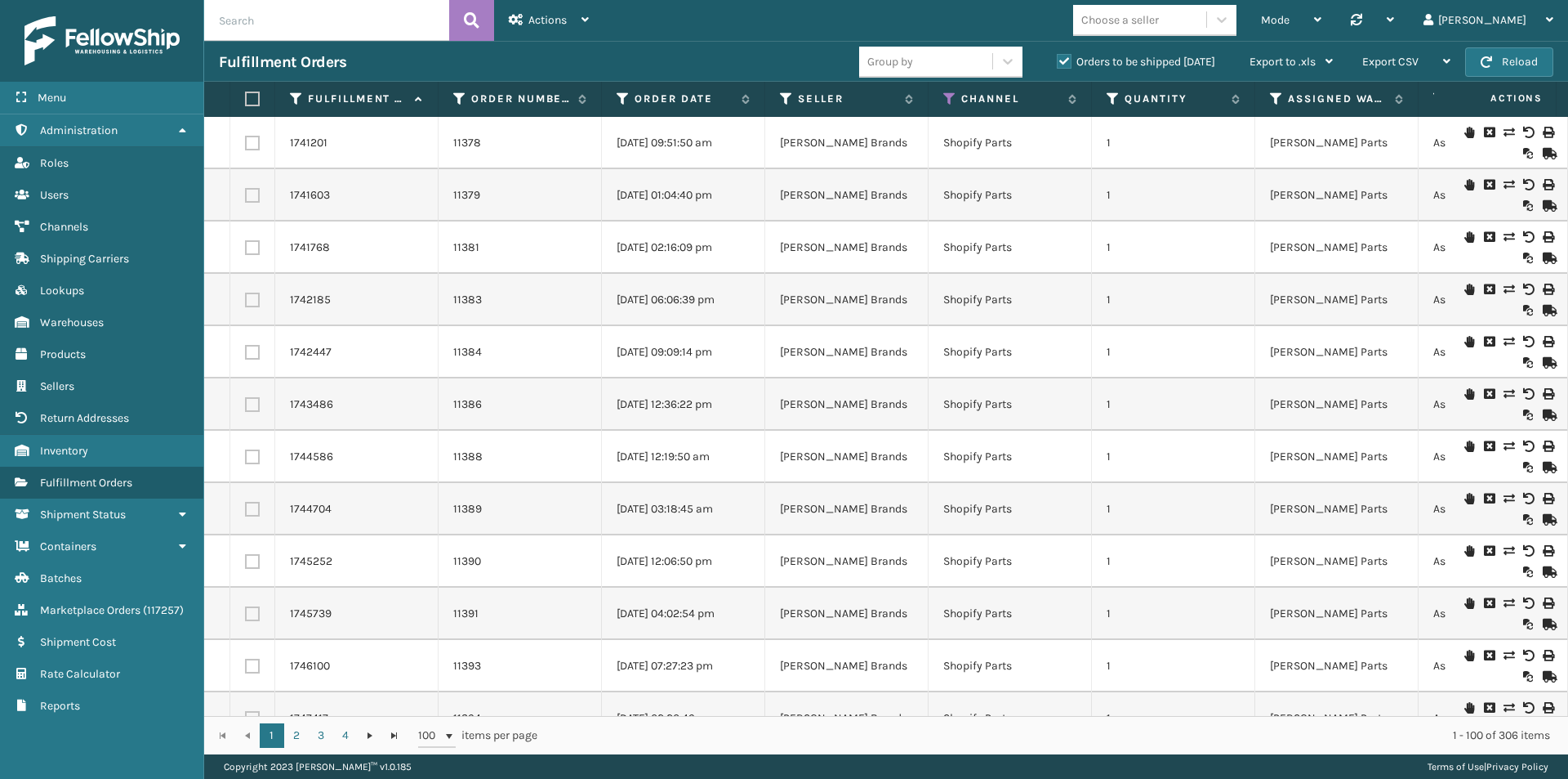
click at [253, 96] on label at bounding box center [250, 98] width 10 height 15
click at [246, 96] on input "checkbox" at bounding box center [245, 99] width 1 height 11
checkbox input "true"
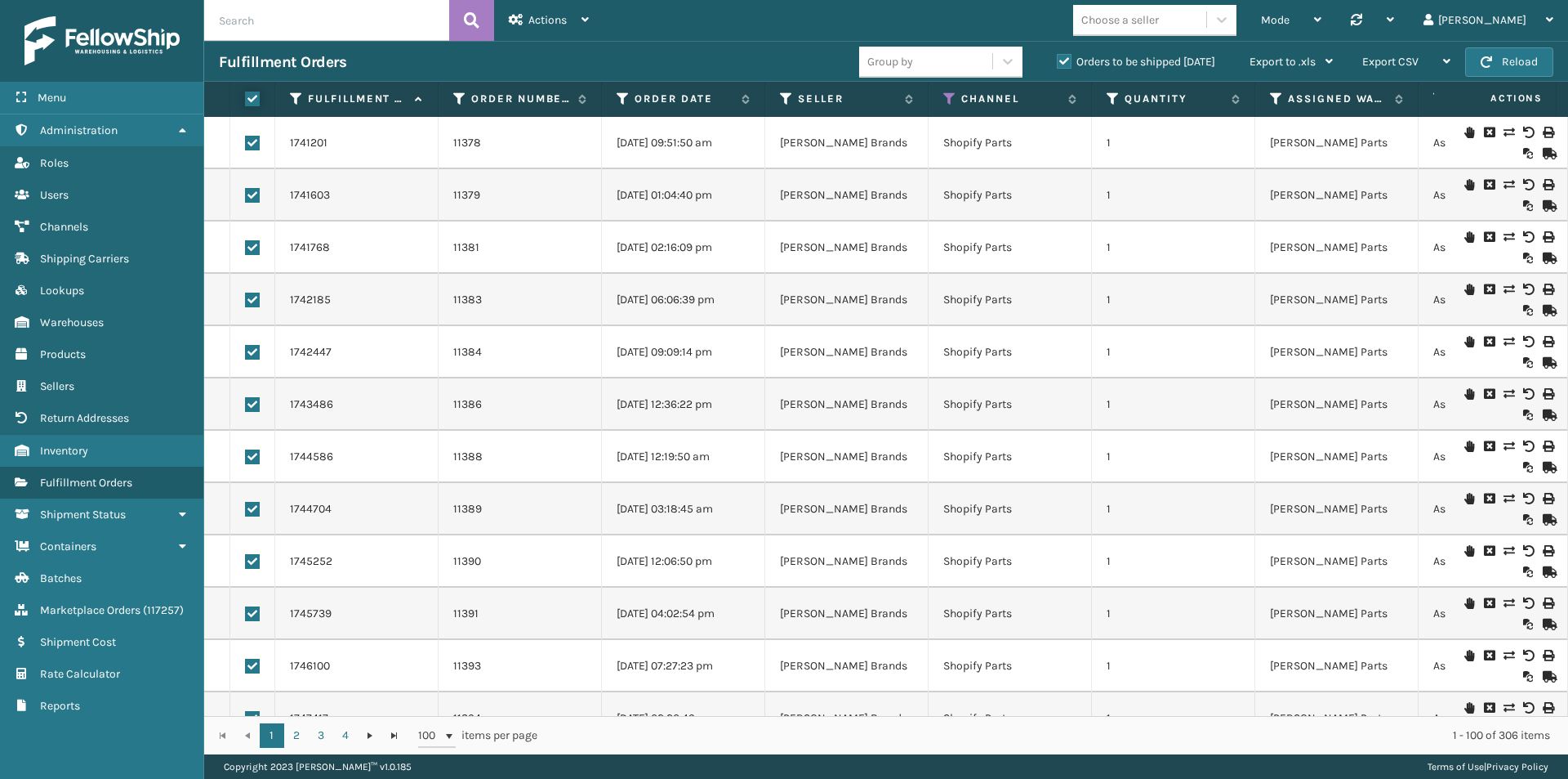
checkbox input "true"
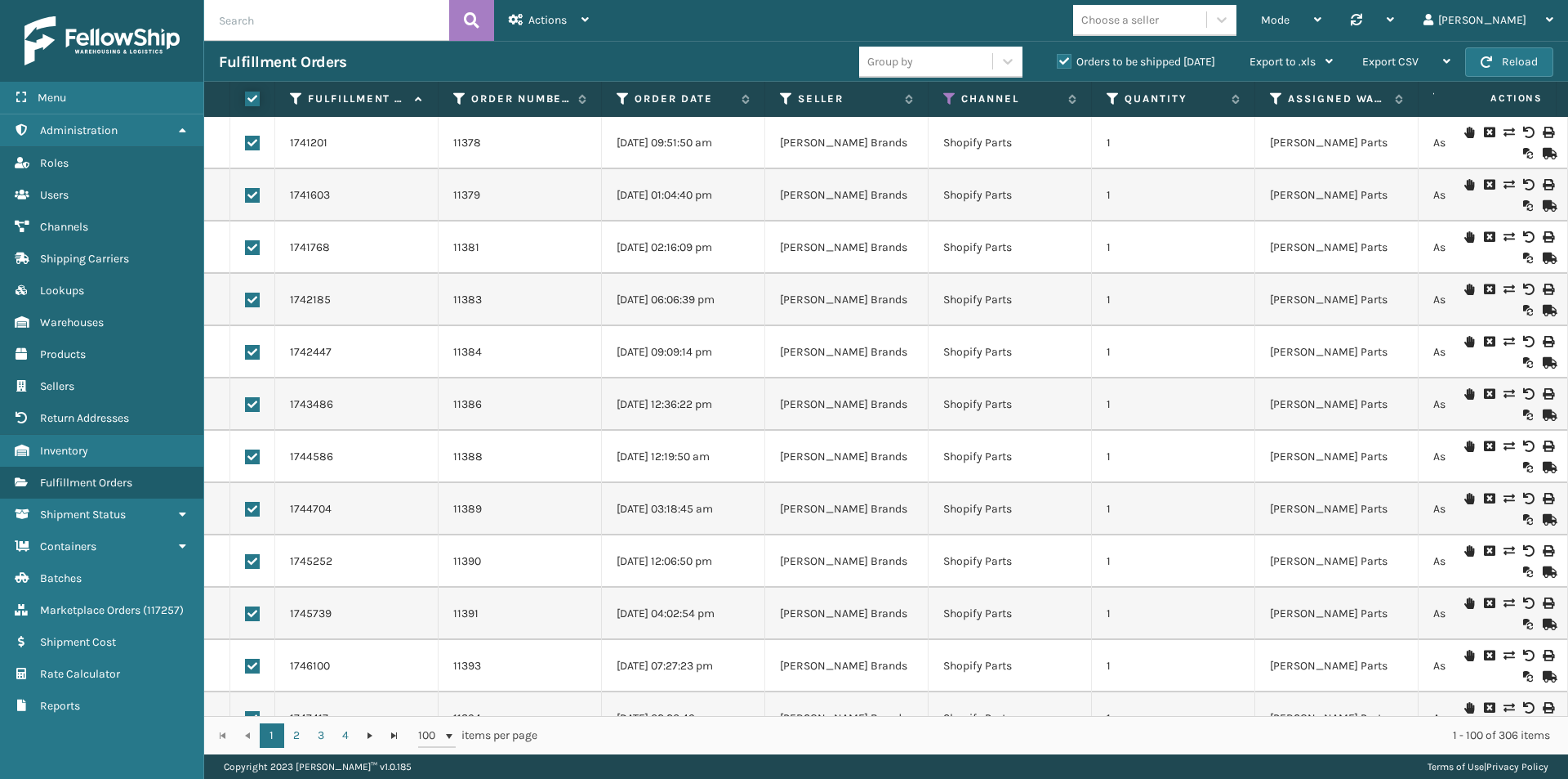
checkbox input "true"
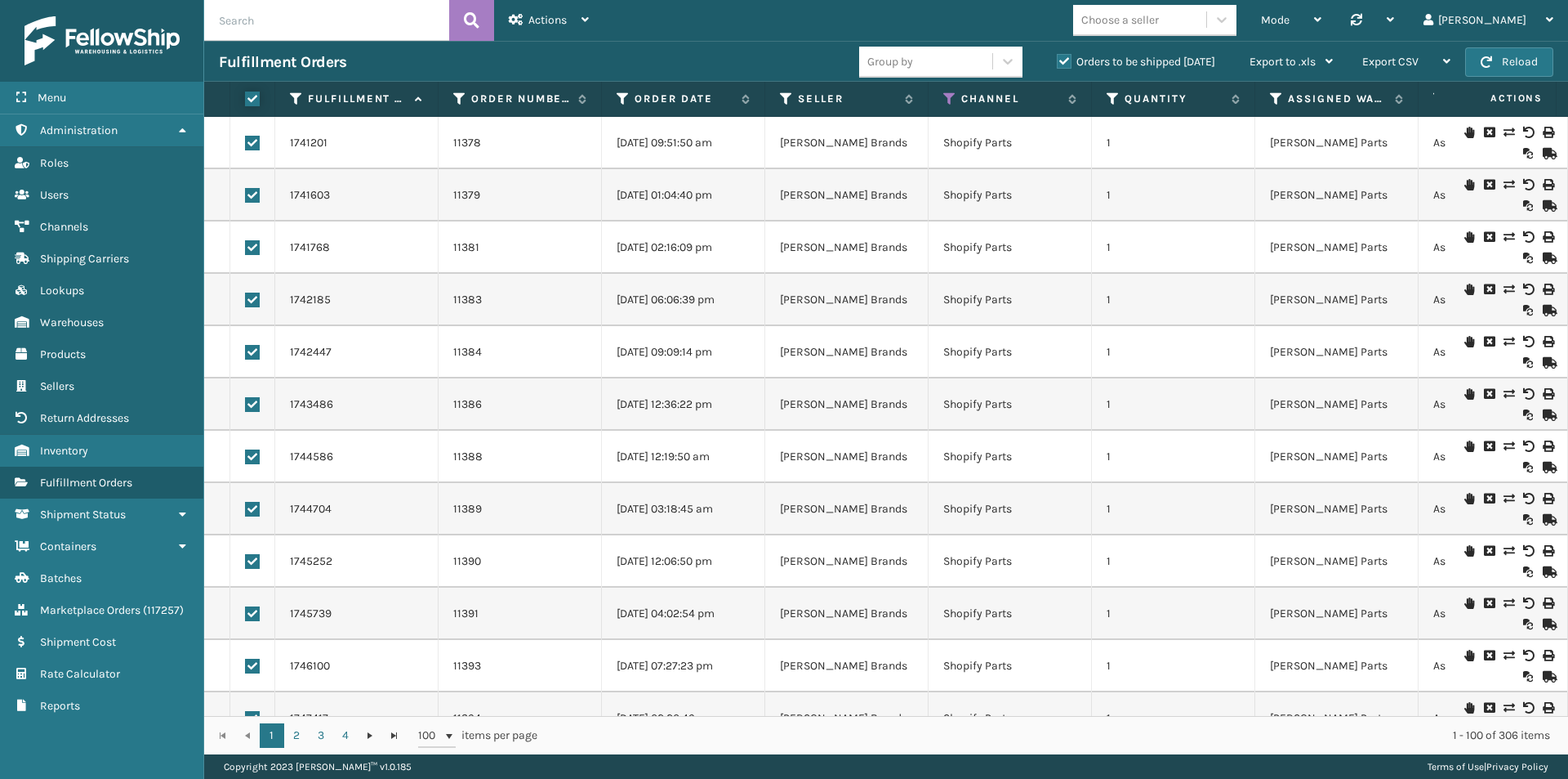
checkbox input "true"
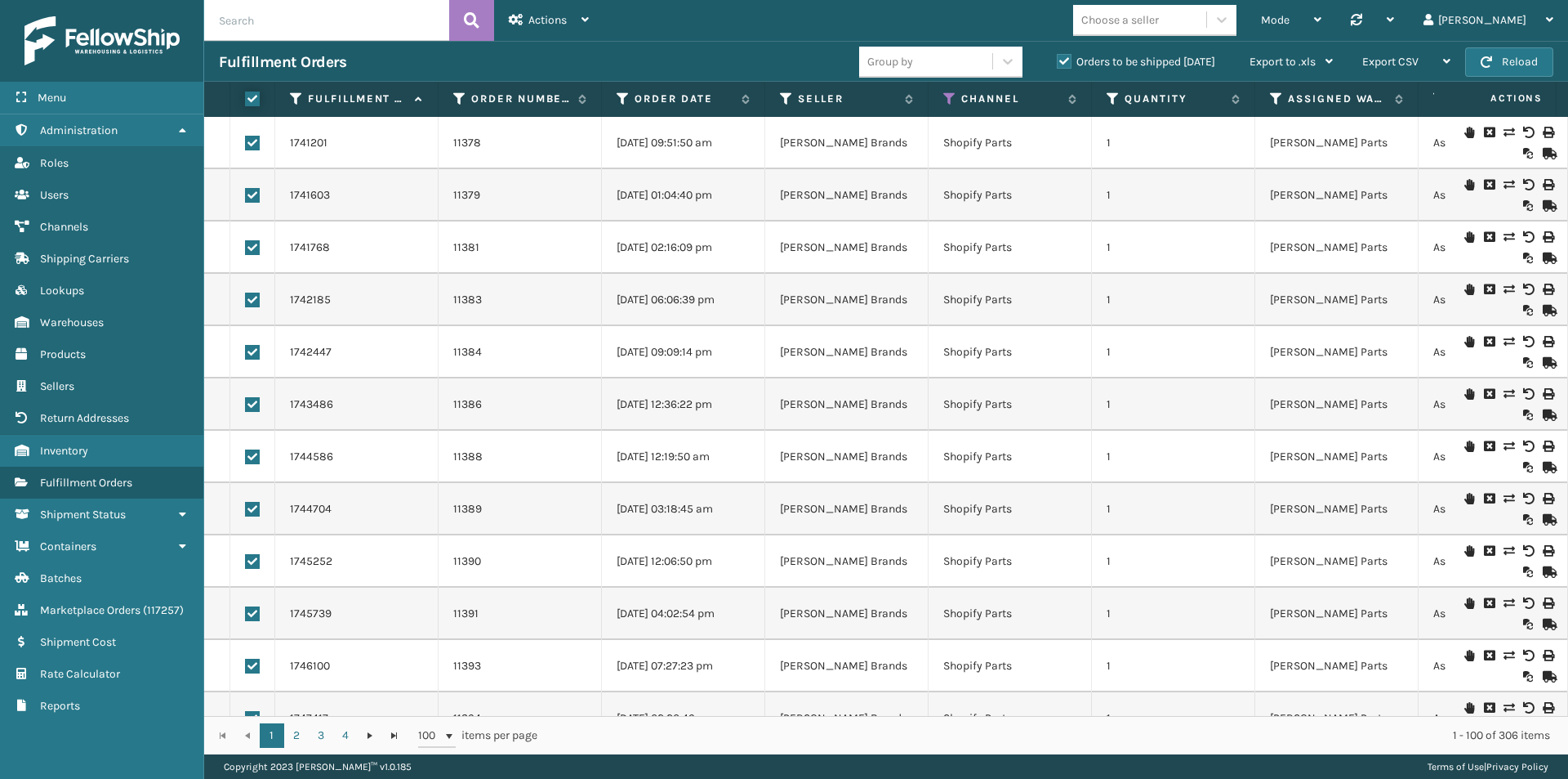
checkbox input "true"
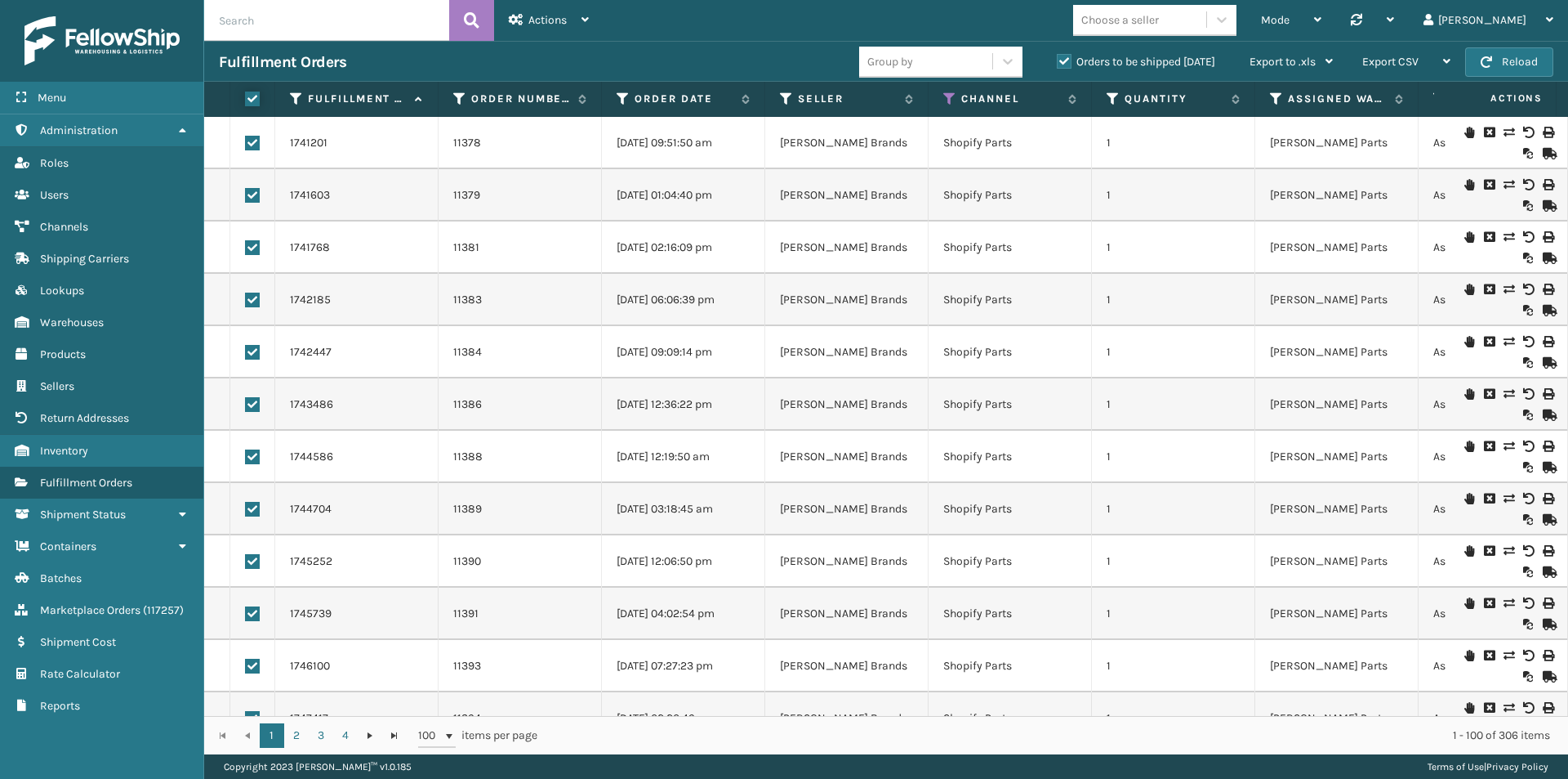
checkbox input "true"
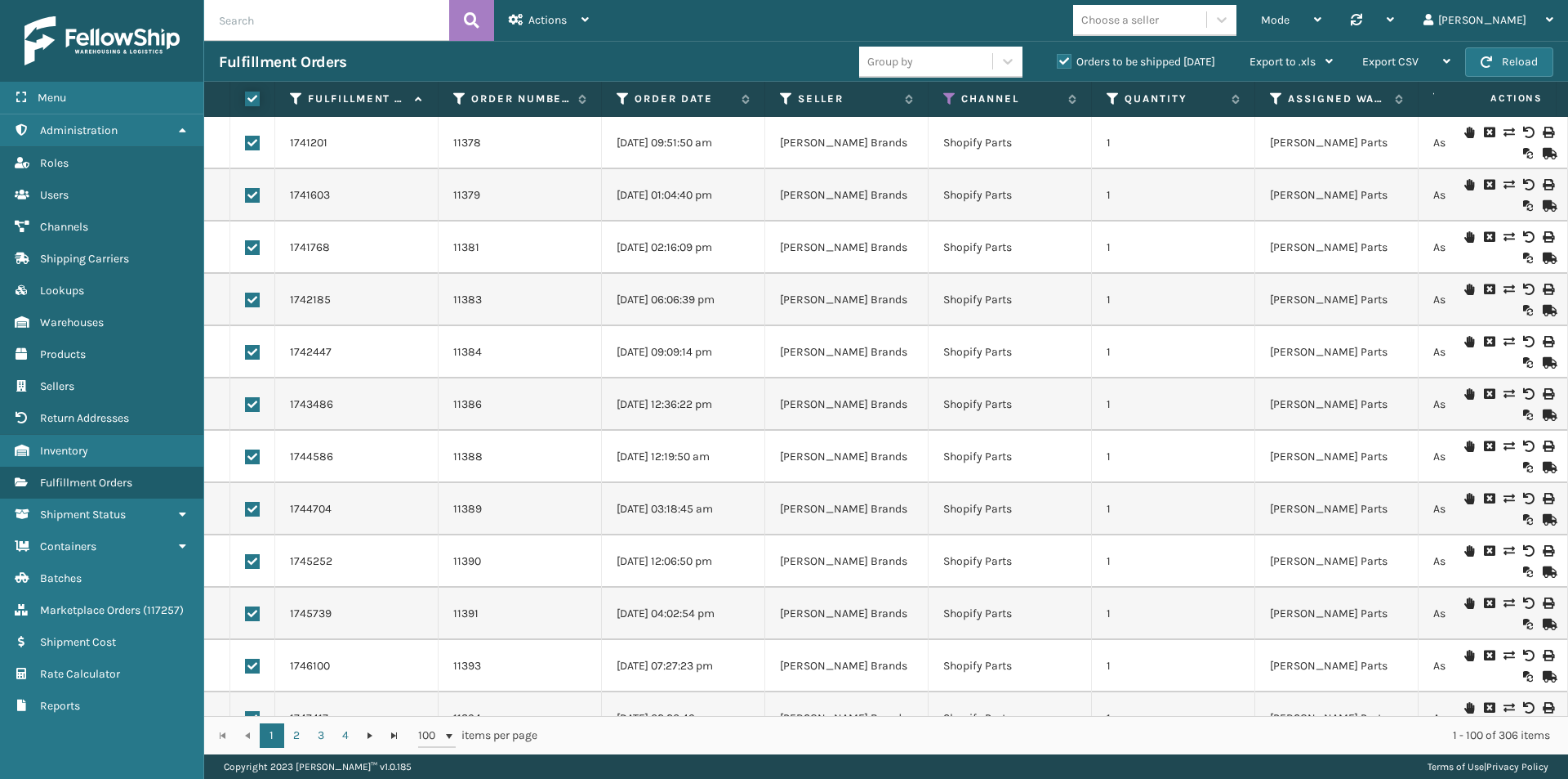
checkbox input "true"
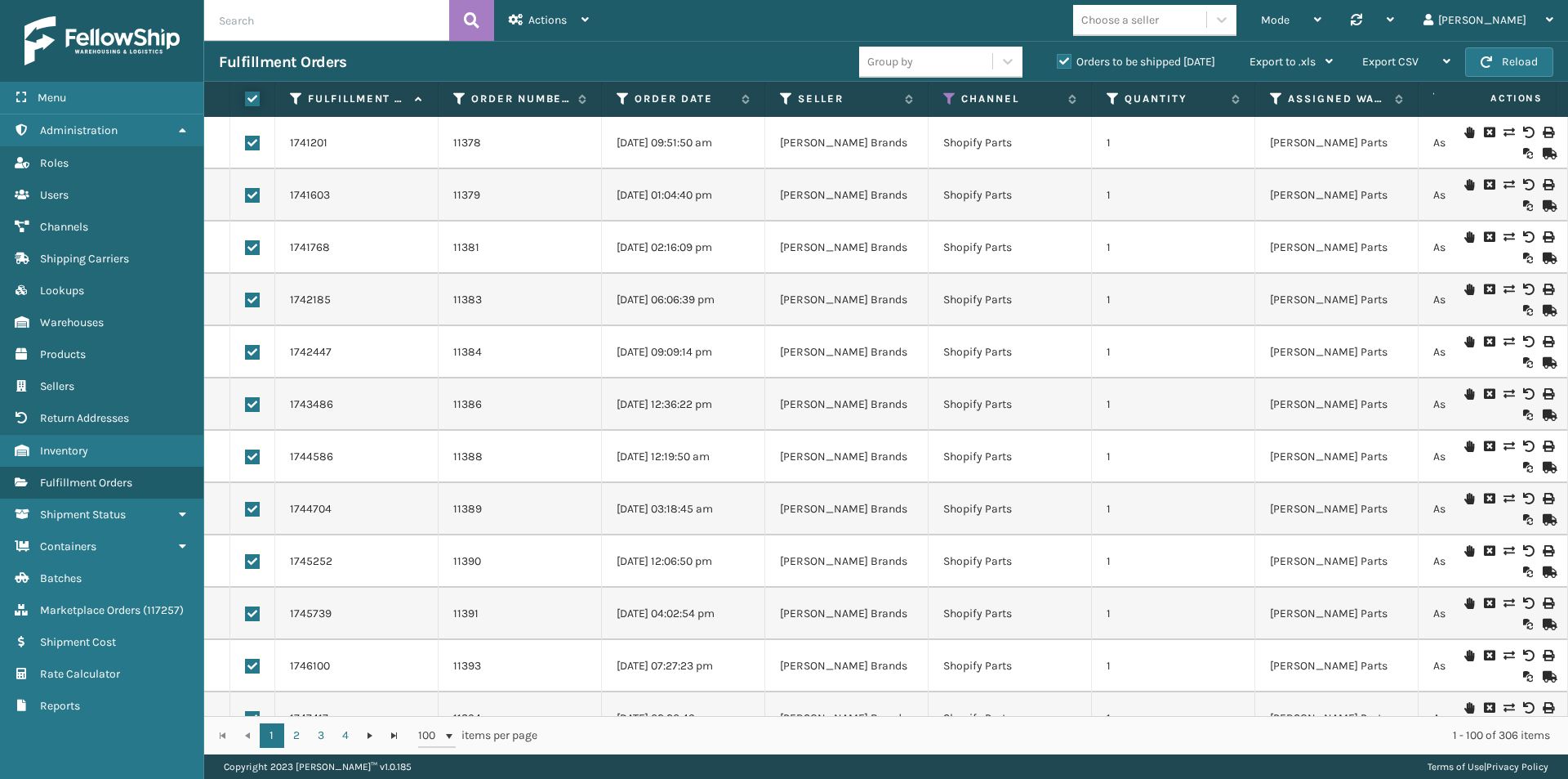
checkbox input "true"
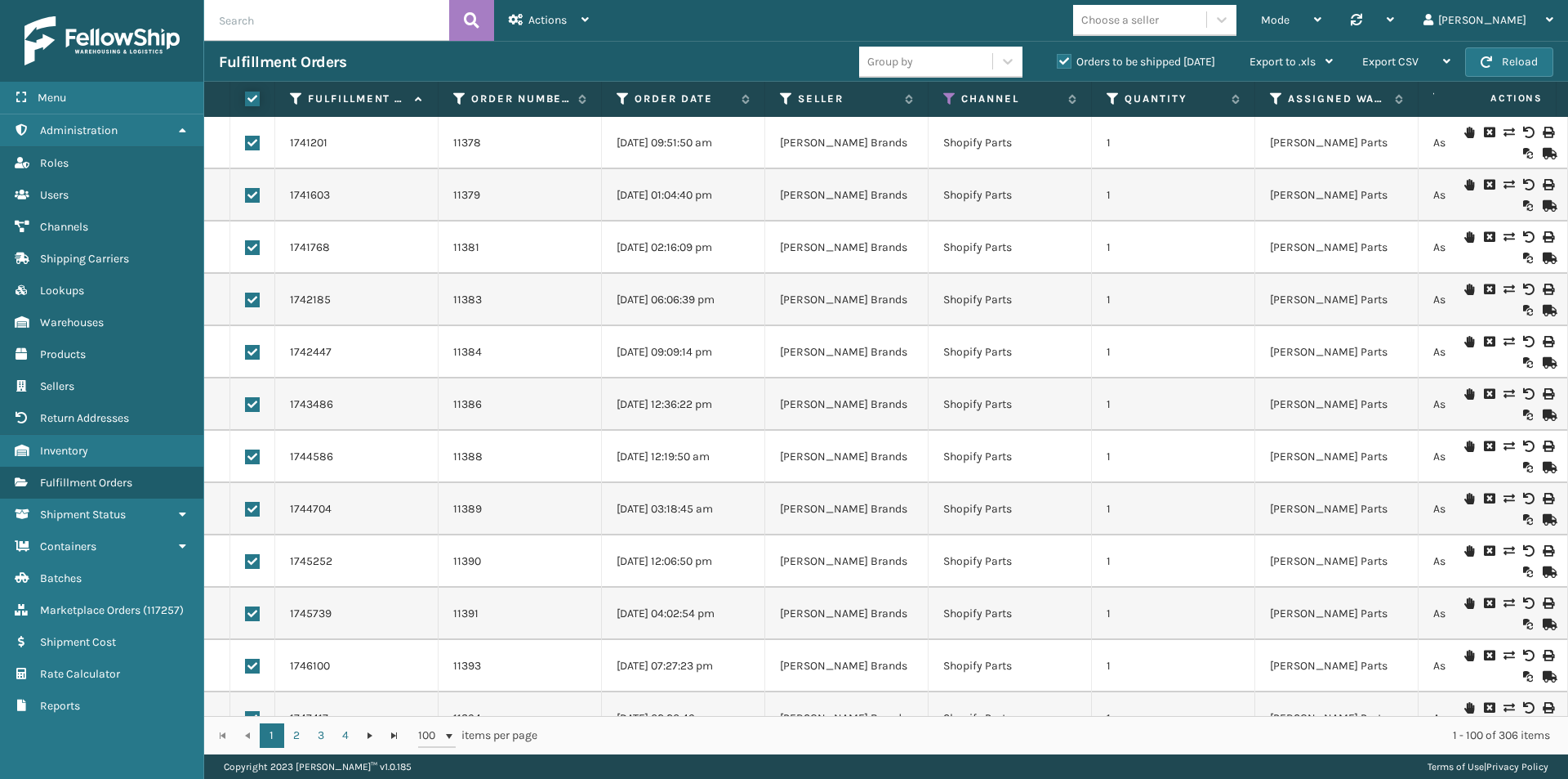
checkbox input "true"
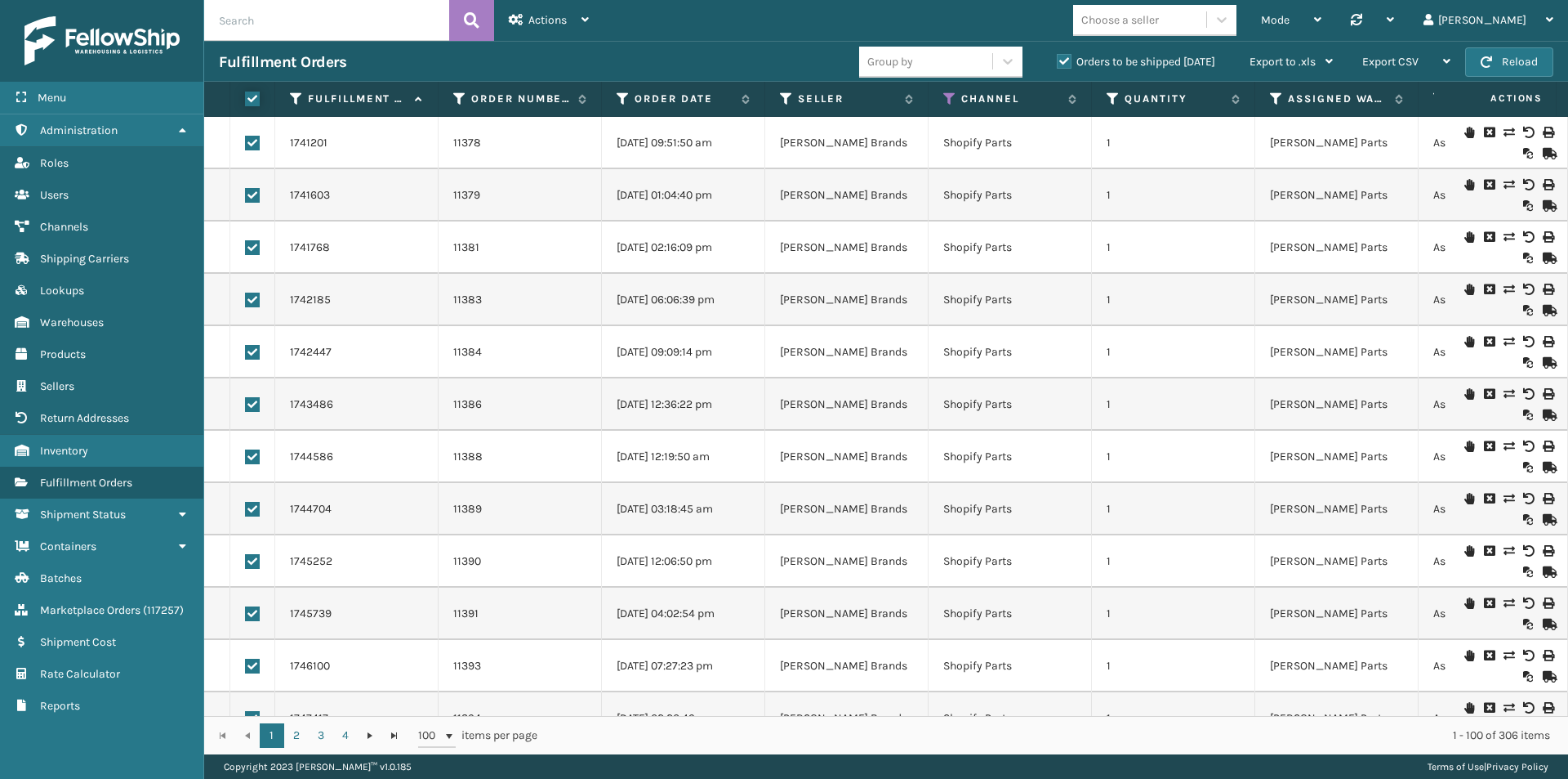
checkbox input "true"
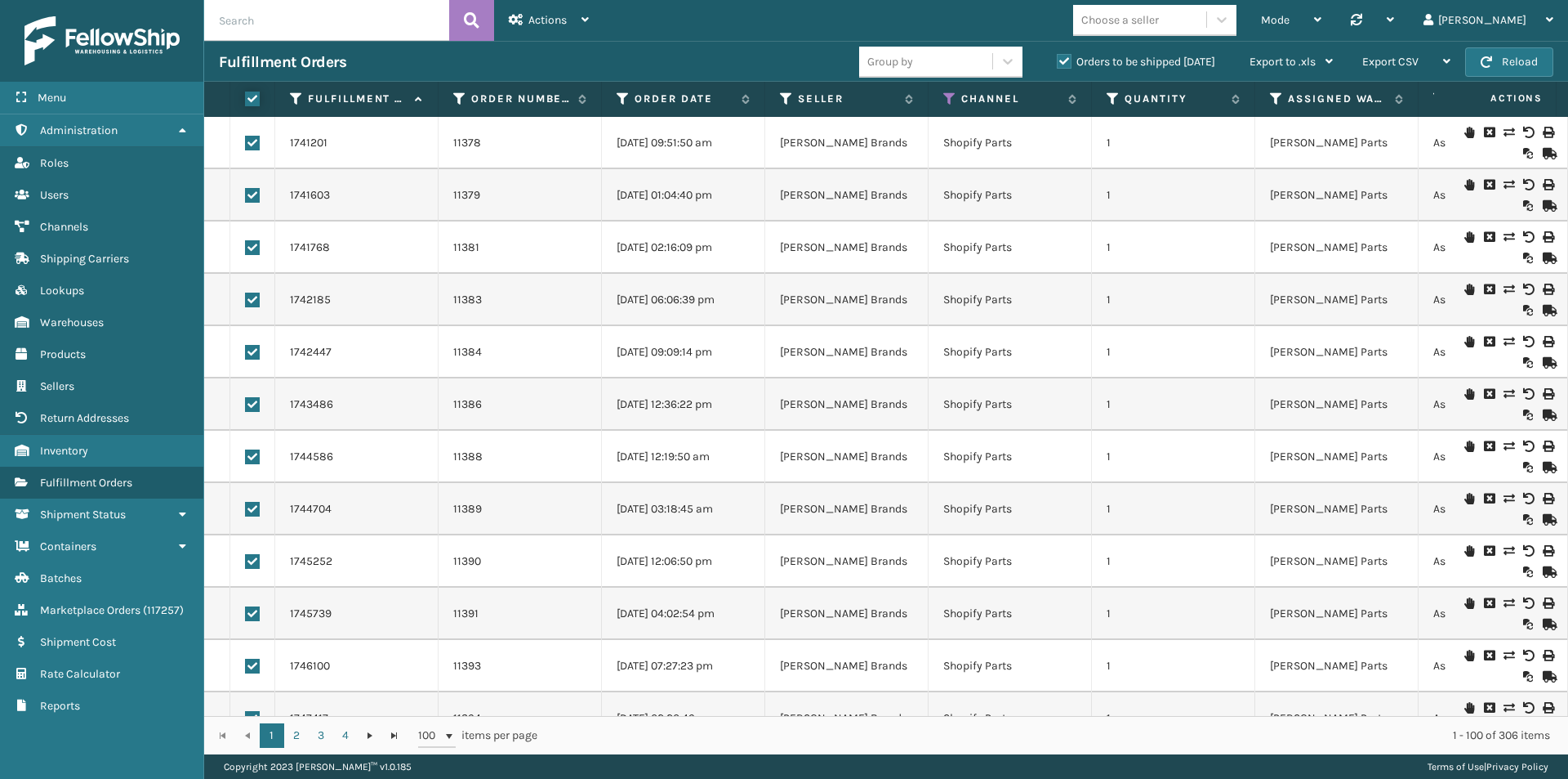
checkbox input "true"
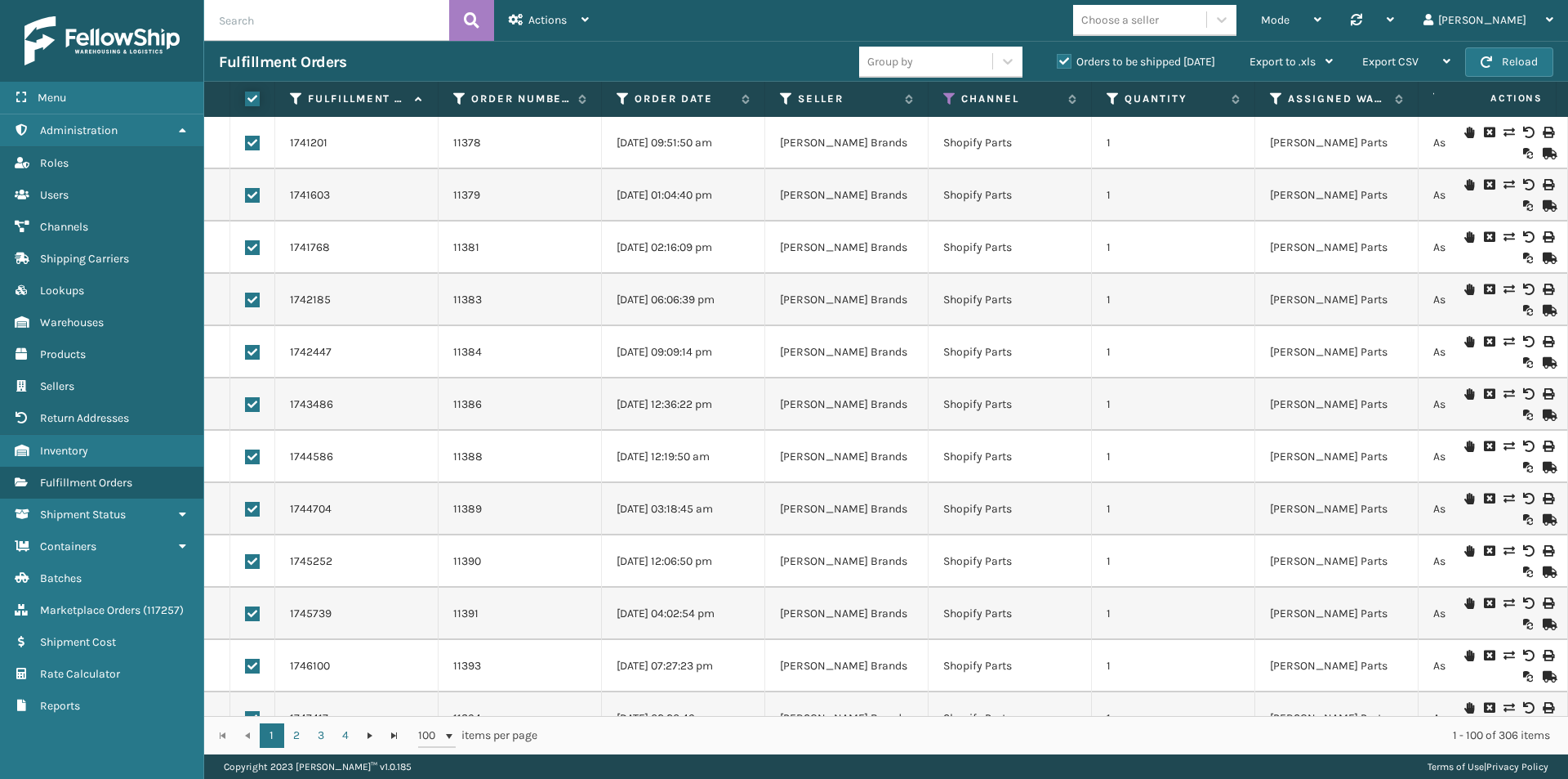
checkbox input "true"
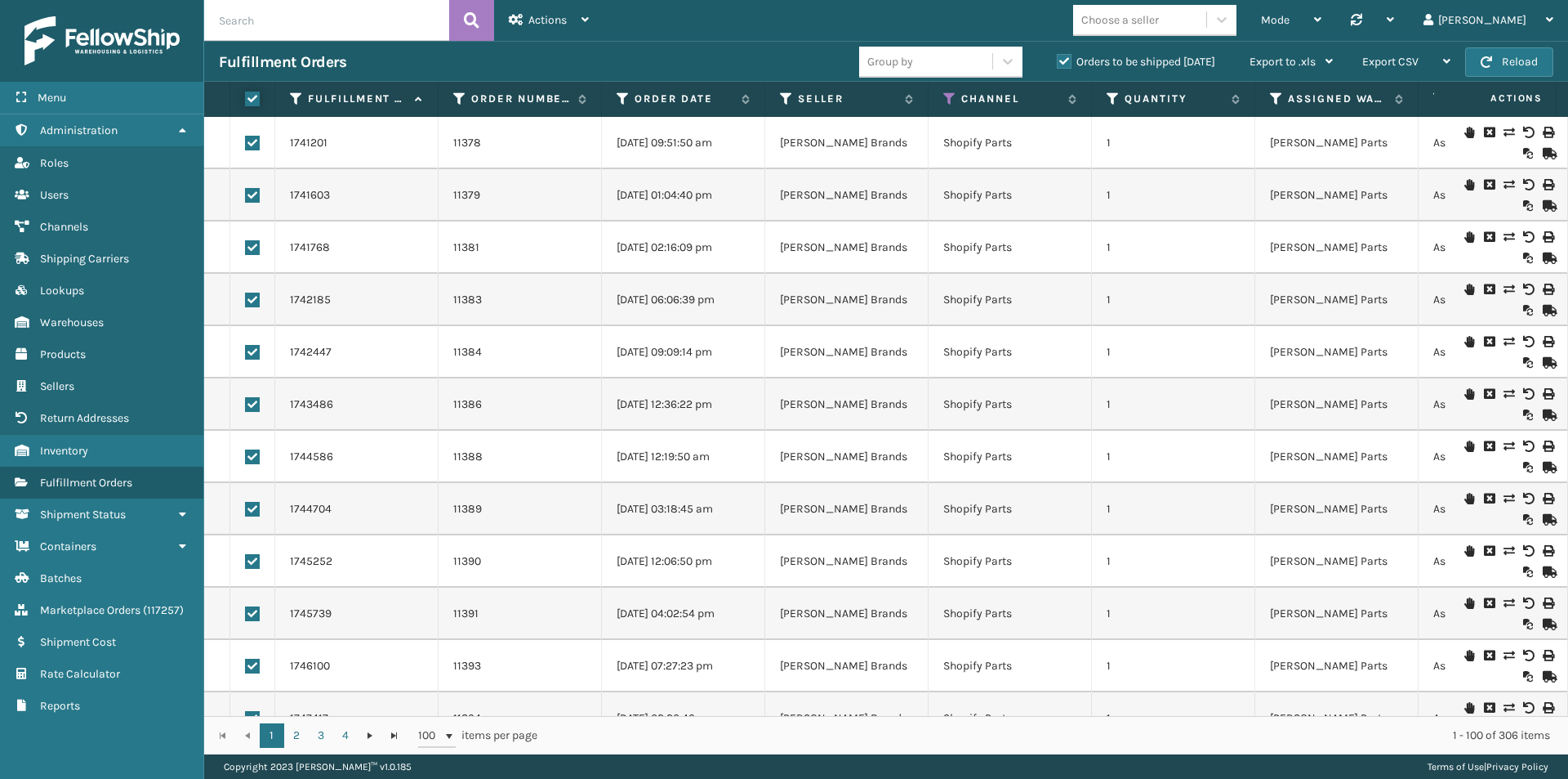
checkbox input "true"
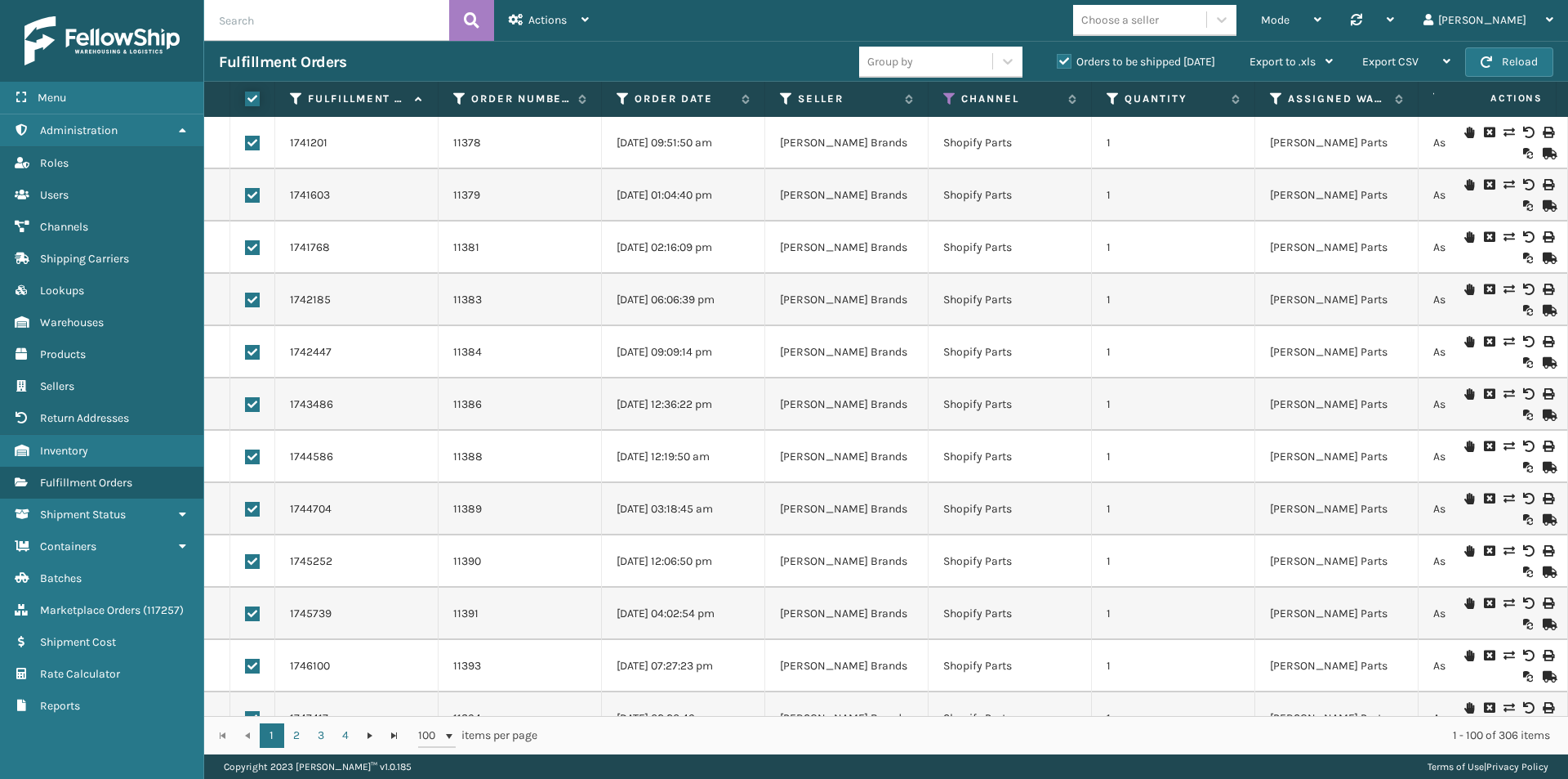
checkbox input "true"
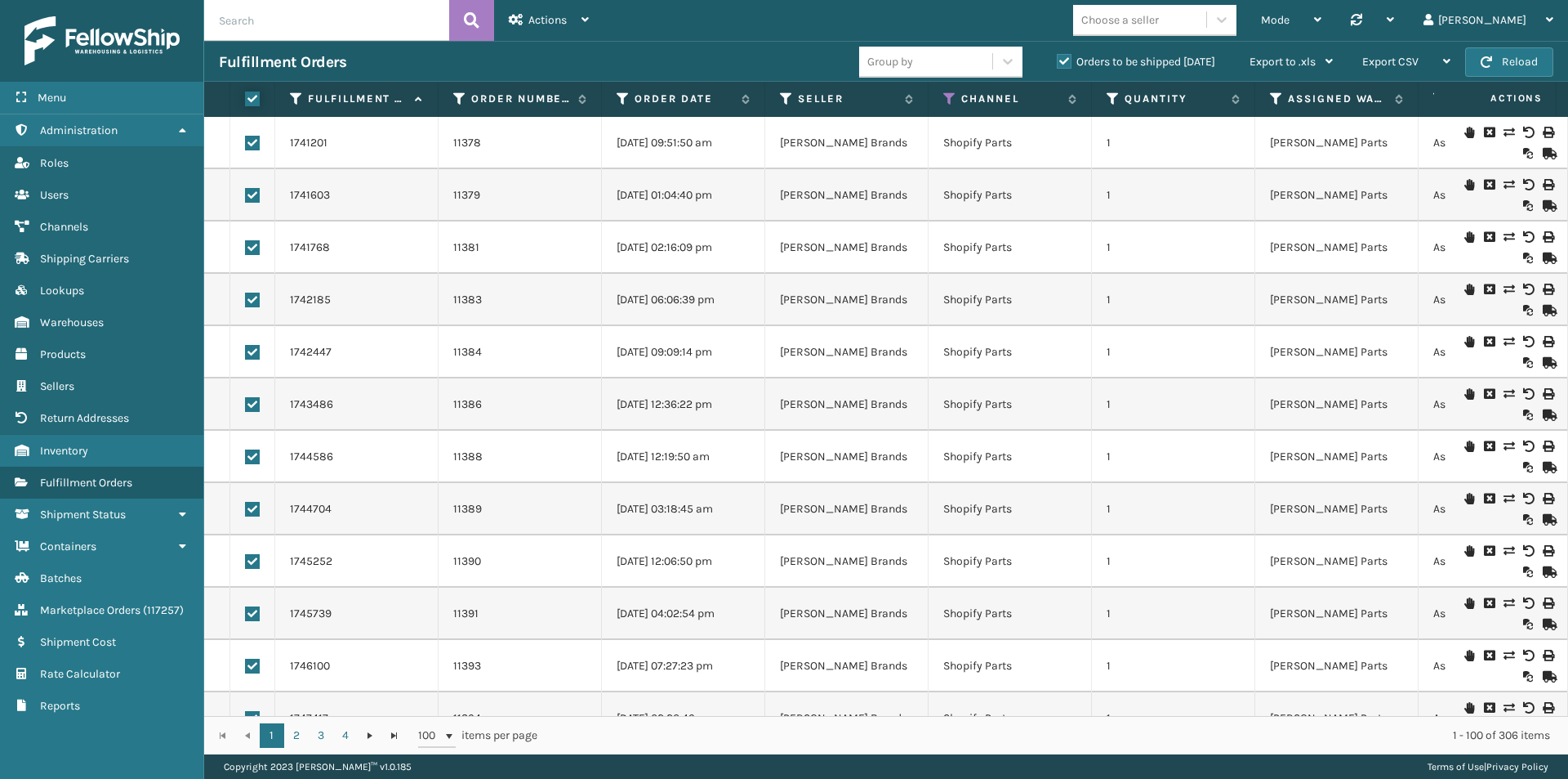
checkbox input "true"
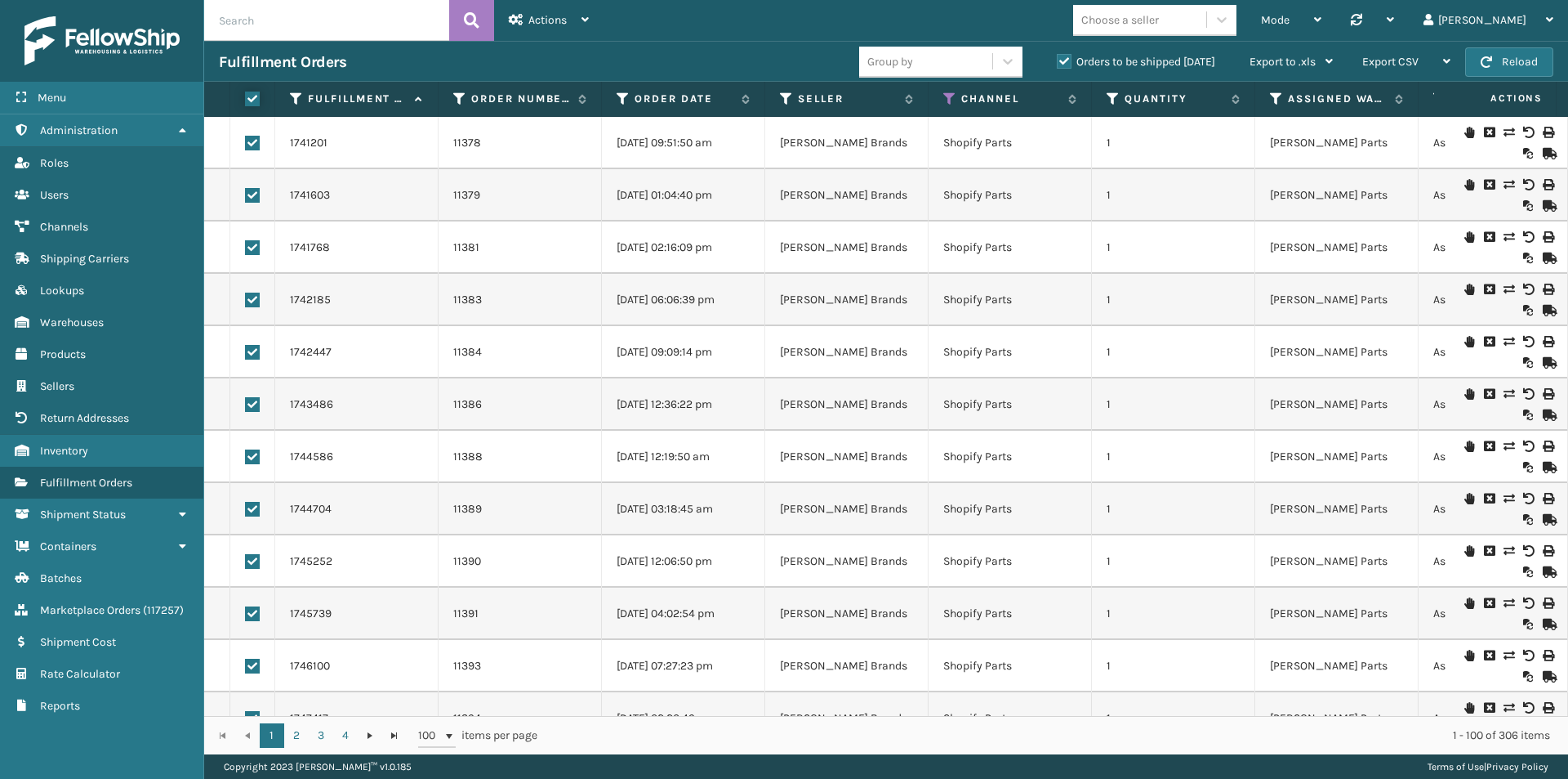
checkbox input "true"
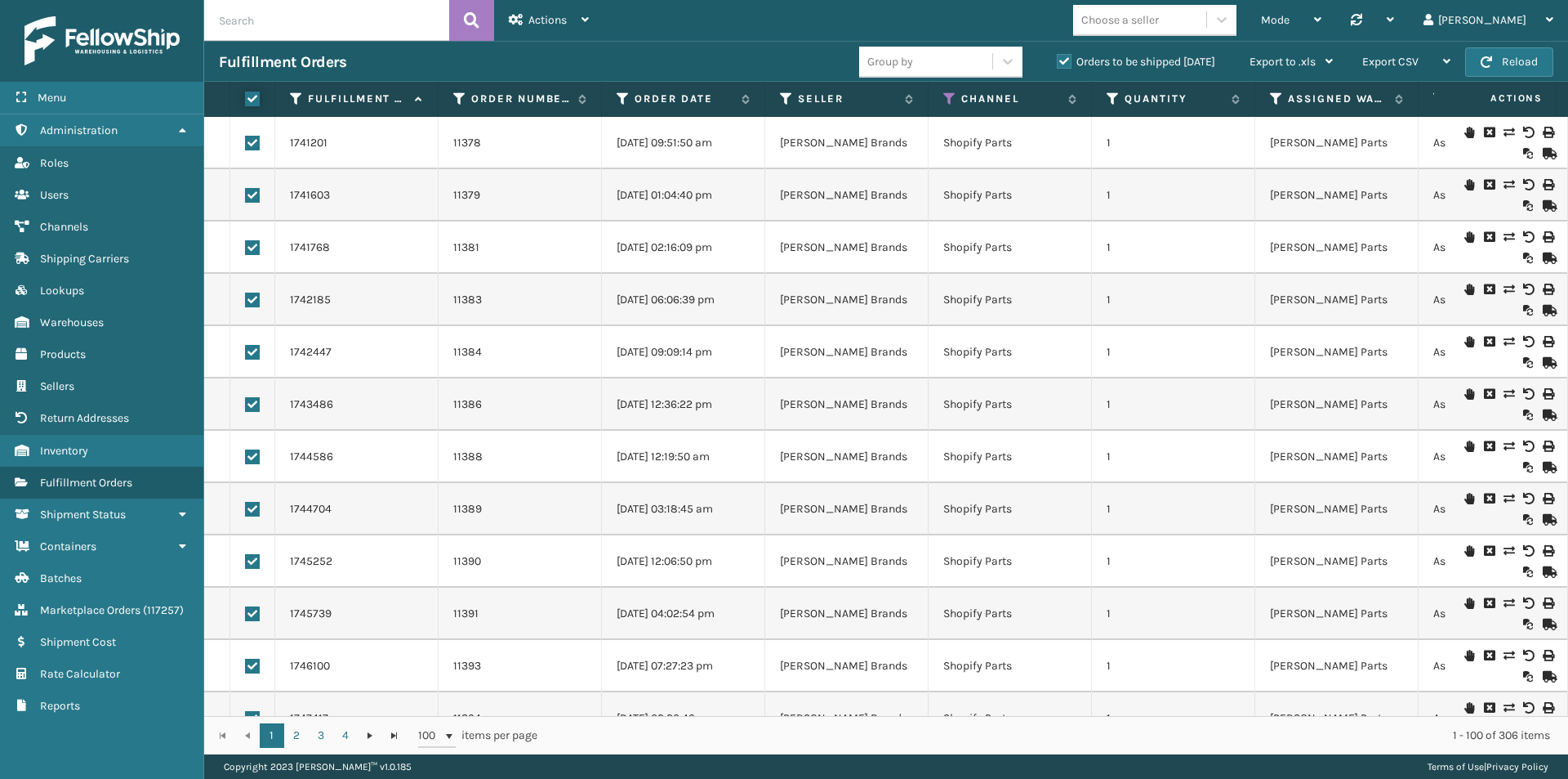
checkbox input "true"
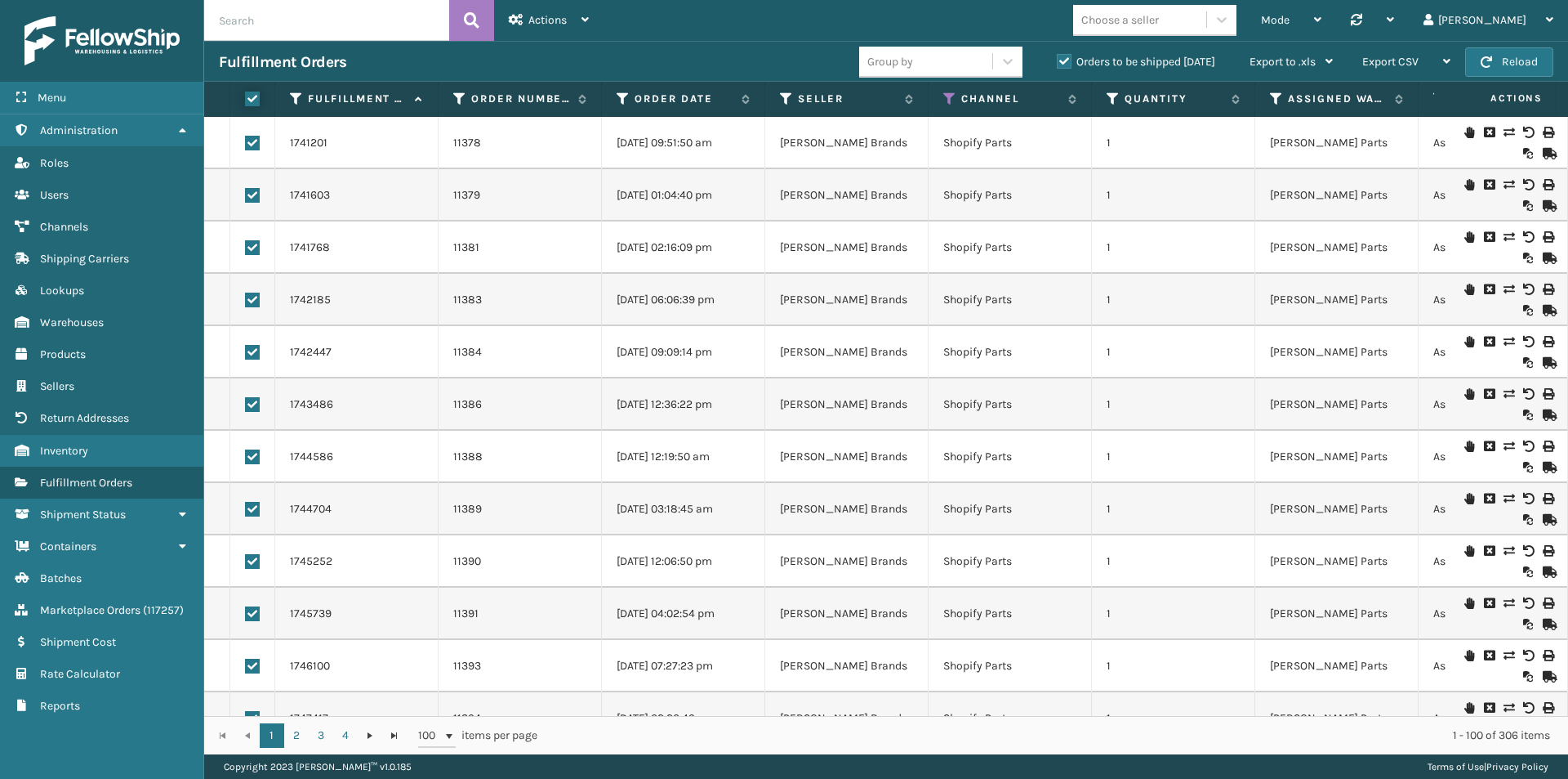
checkbox input "true"
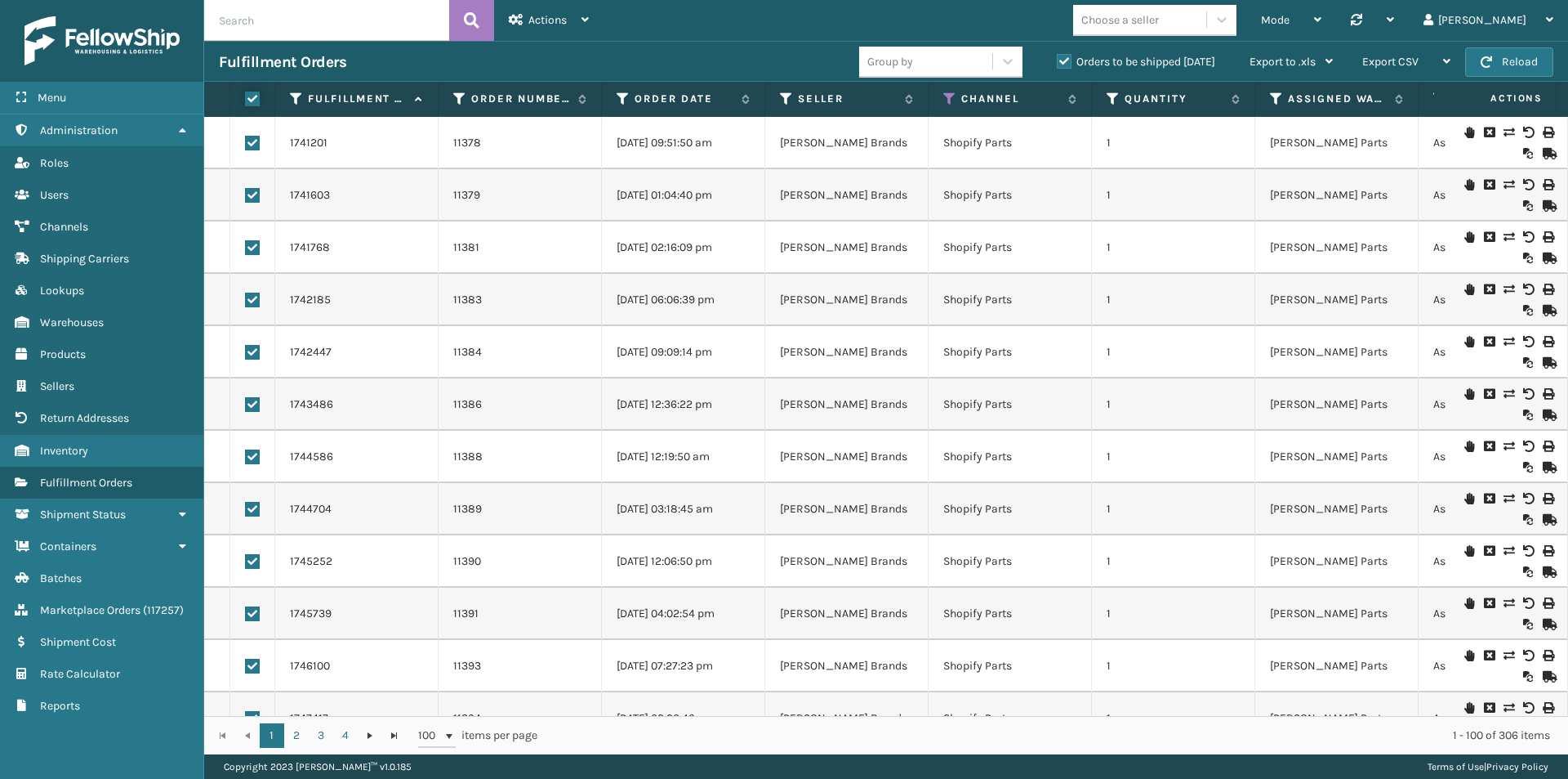
checkbox input "true"
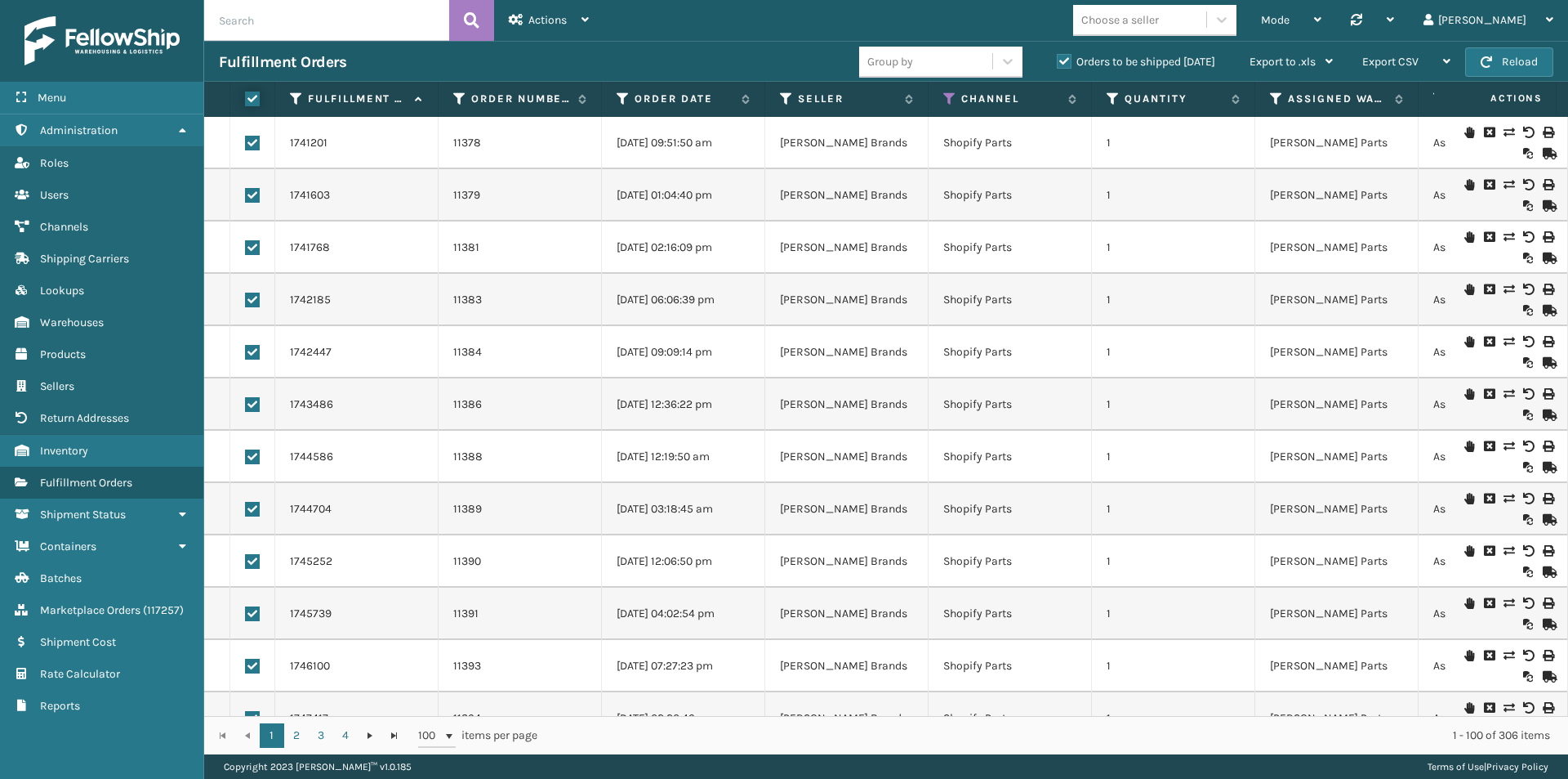
checkbox input "true"
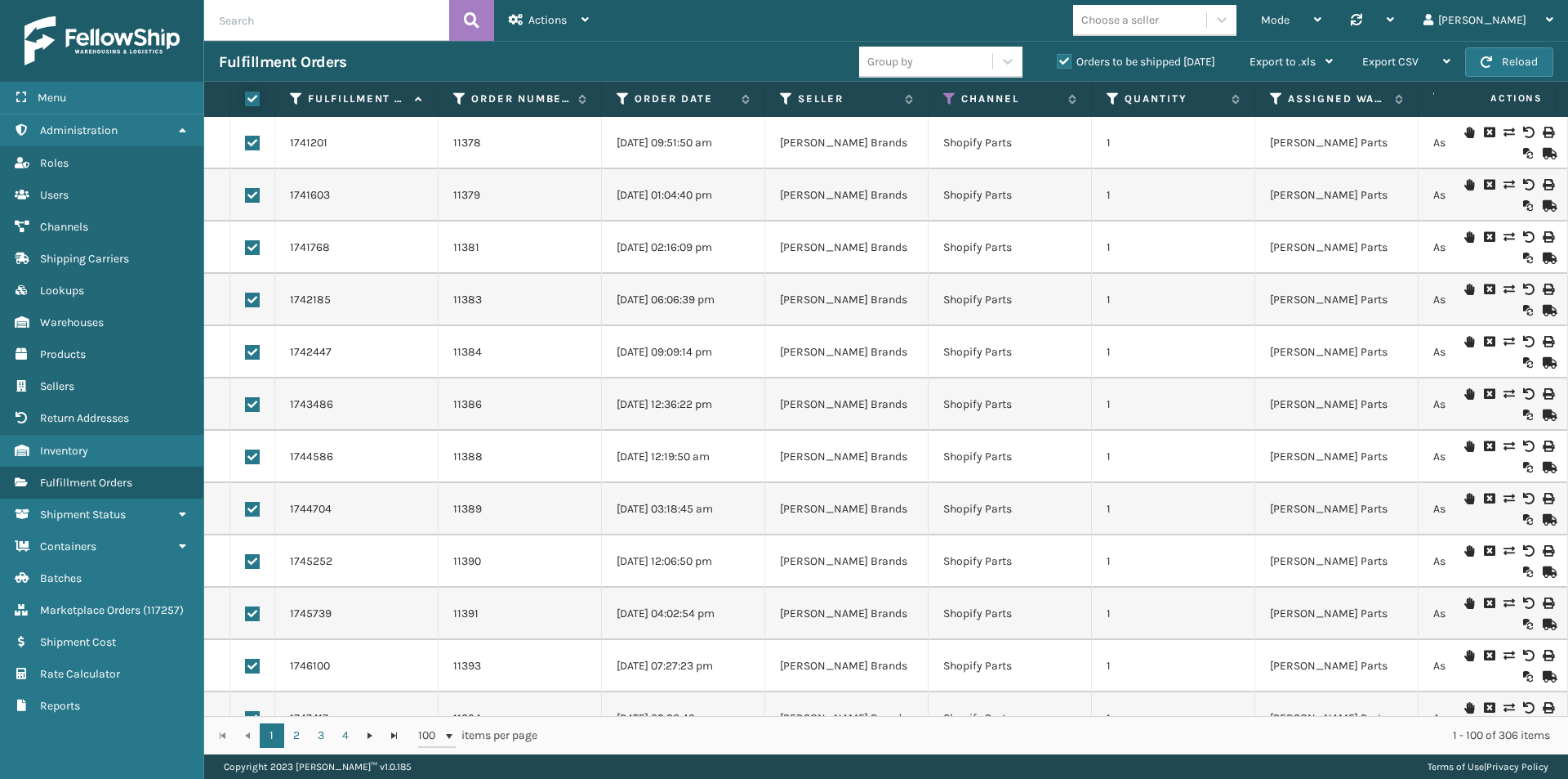
checkbox input "true"
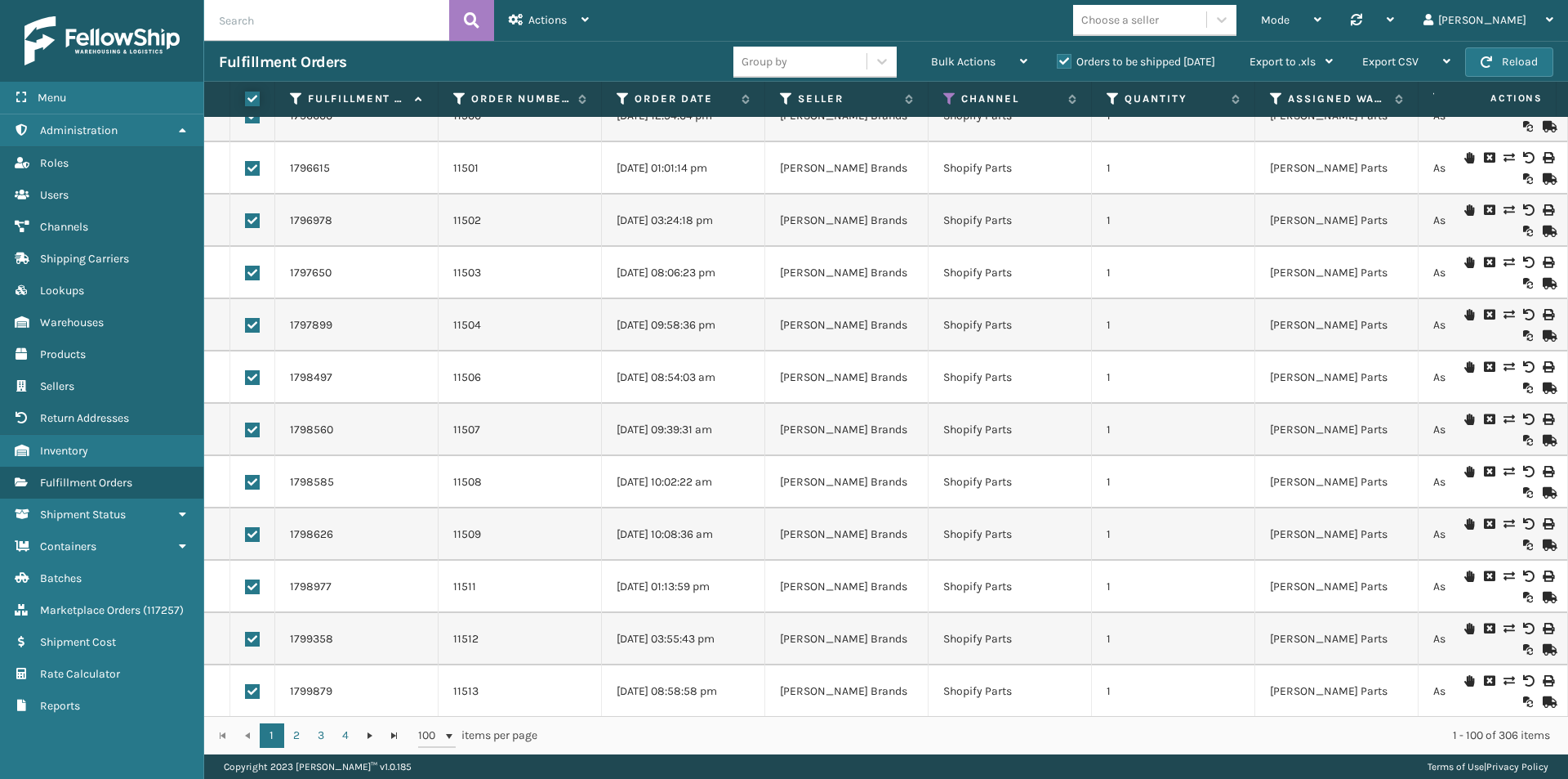
scroll to position [4642, 0]
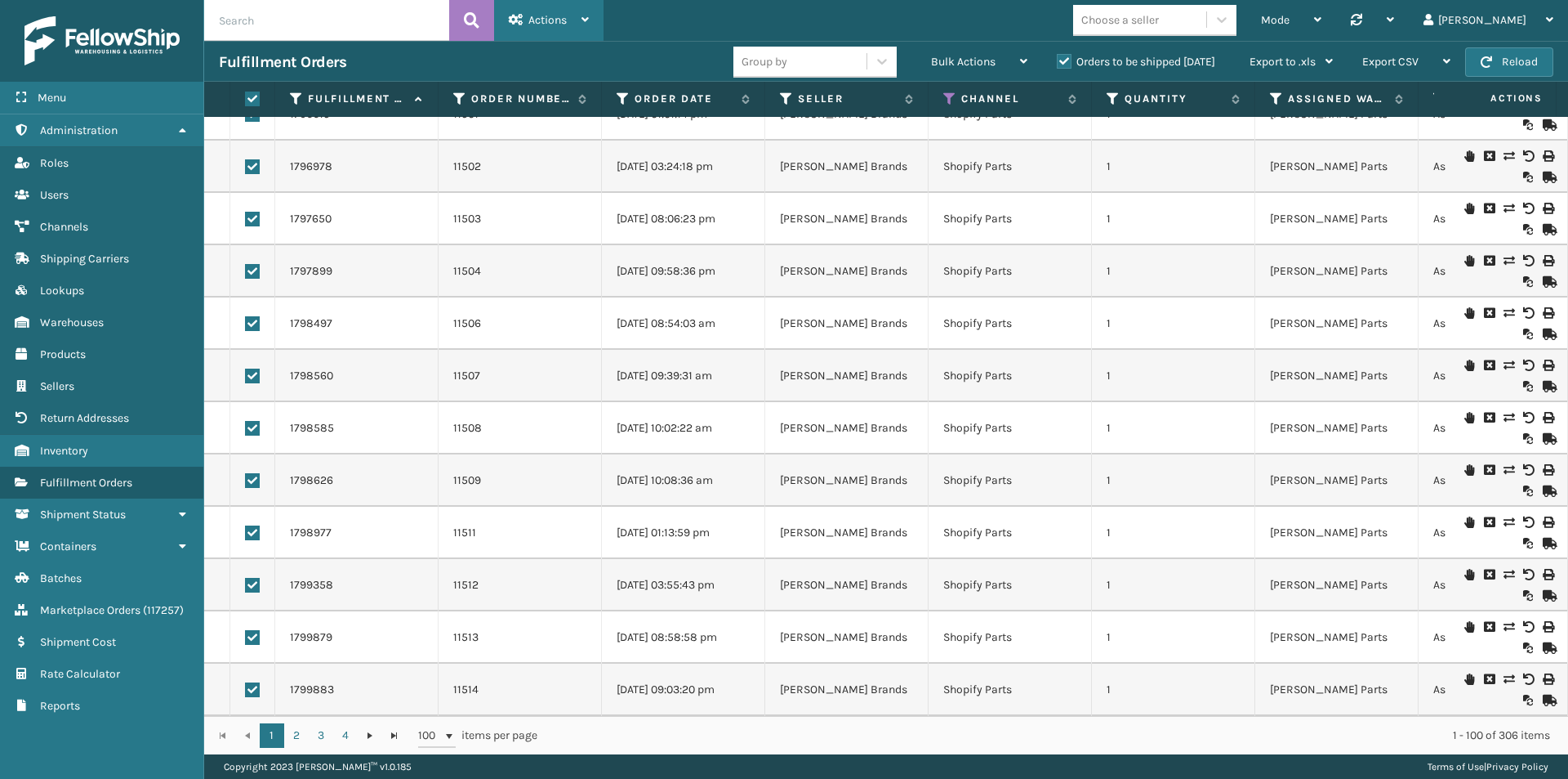
click at [562, 16] on span "Actions" at bounding box center [548, 19] width 39 height 14
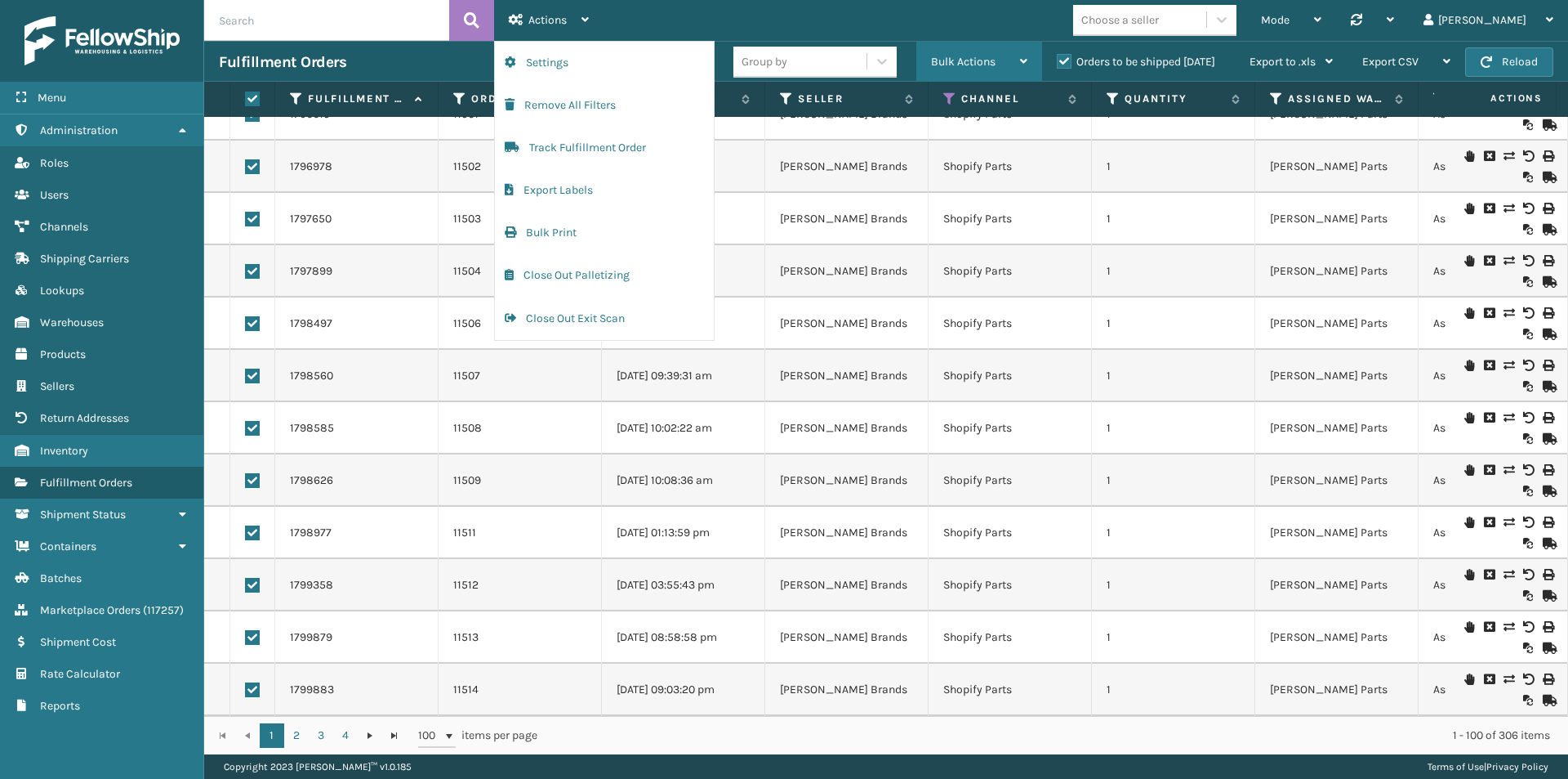
click at [963, 66] on span "Bulk Actions" at bounding box center [963, 61] width 64 height 14
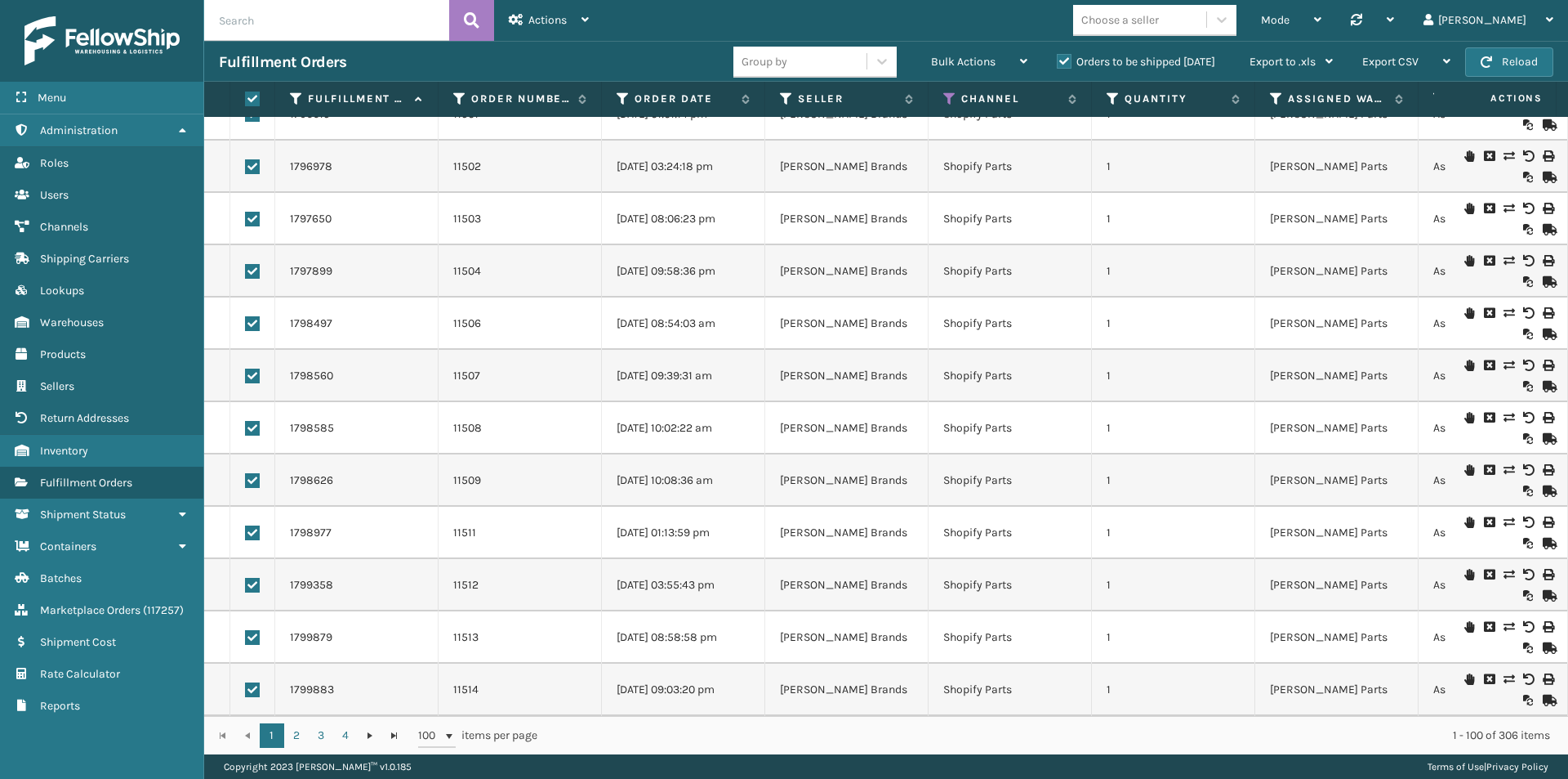
click at [891, 10] on div "Mode Regular Mode Picking Mode Labeling Mode Palletizing Mode Exit Scan Mode Ch…" at bounding box center [1085, 20] width 964 height 41
